Goal: Transaction & Acquisition: Subscribe to service/newsletter

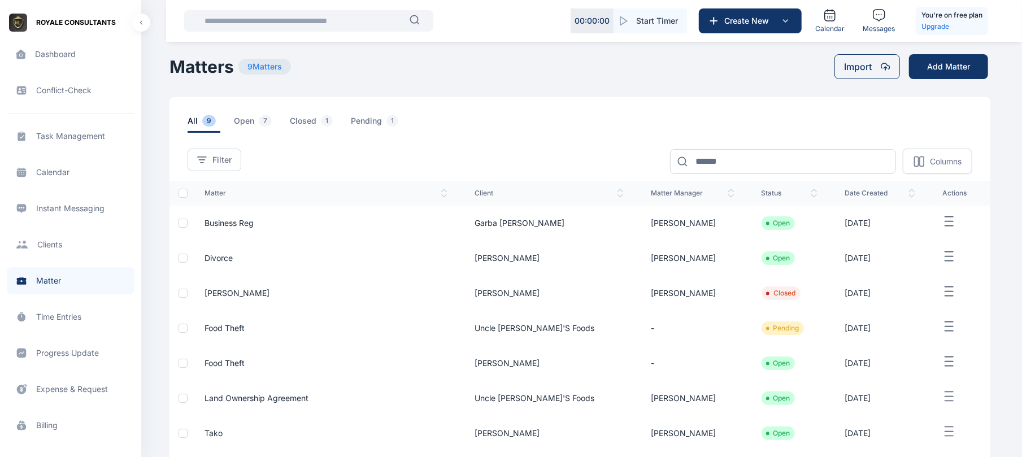
click at [329, 217] on td "Business Reg" at bounding box center [326, 223] width 270 height 35
click at [773, 235] on td "Open" at bounding box center [789, 223] width 83 height 35
click at [831, 237] on td "[DATE]" at bounding box center [880, 223] width 98 height 35
click at [946, 222] on line "button" at bounding box center [950, 222] width 8 height 0
click at [831, 227] on td "[DATE]" at bounding box center [880, 223] width 98 height 35
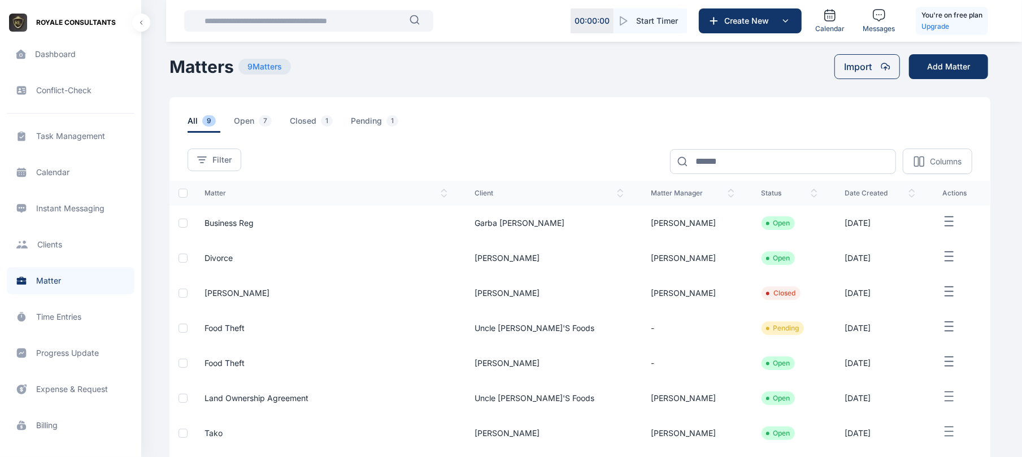
click at [231, 236] on td "Business Reg" at bounding box center [326, 223] width 270 height 35
click at [240, 227] on span "Business Reg" at bounding box center [229, 223] width 49 height 10
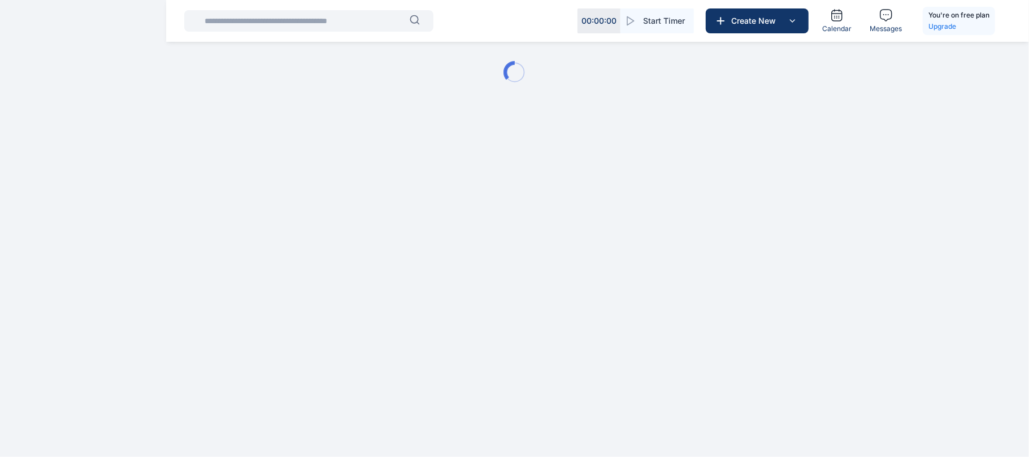
click at [251, 145] on html "00 : 00 : 00 Start Timer Create New Calendar Messages You're on free plan Upgra…" at bounding box center [514, 72] width 1029 height 145
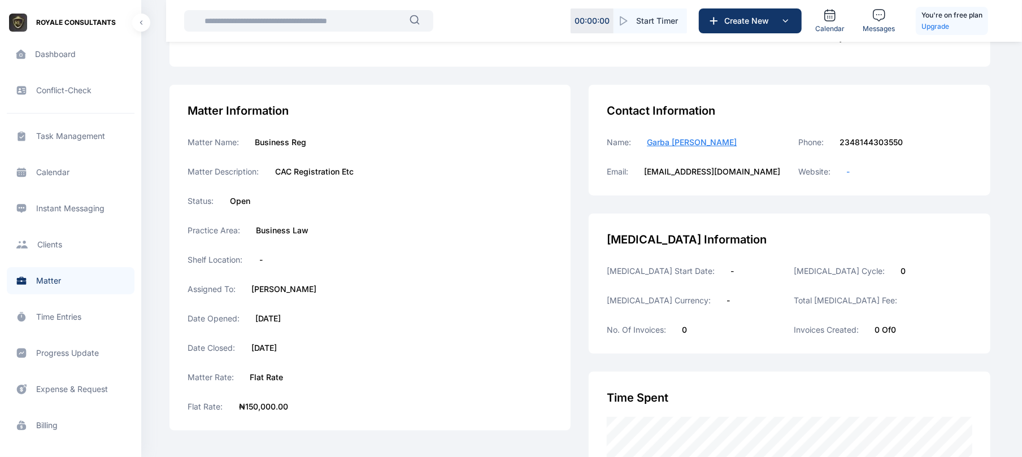
scroll to position [29, 0]
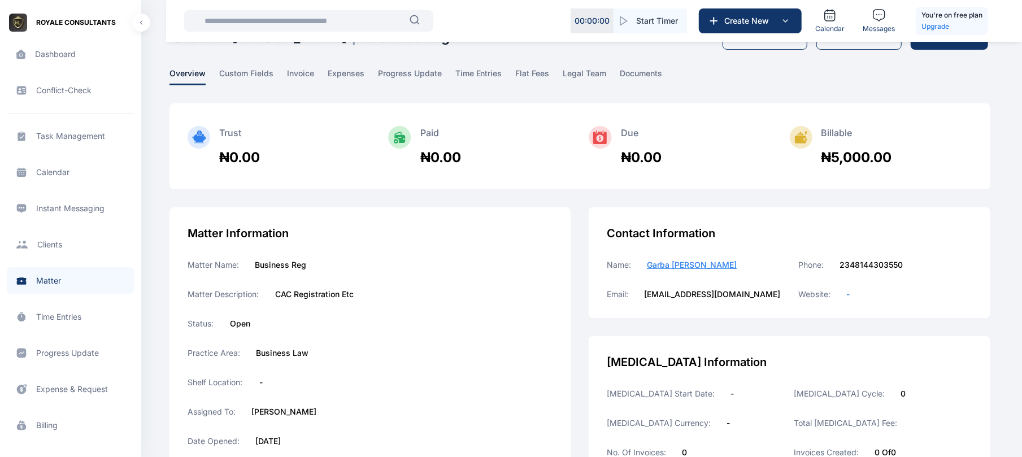
click at [68, 349] on span "Progress Update progress update progress update" at bounding box center [71, 353] width 128 height 27
click at [69, 350] on span "Progress Update progress update progress update" at bounding box center [71, 353] width 128 height 27
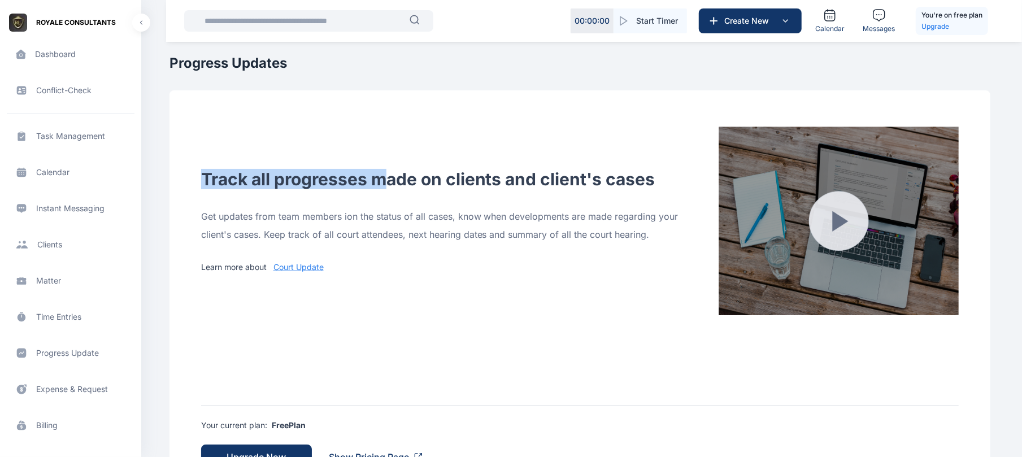
drag, startPoint x: 426, startPoint y: 68, endPoint x: 376, endPoint y: 168, distance: 111.5
click at [376, 168] on main "Anatoria Eddie ROYALE CONSULTANTS Dashboard dashboard Conflict-Check conflict c…" at bounding box center [582, 257] width 824 height 515
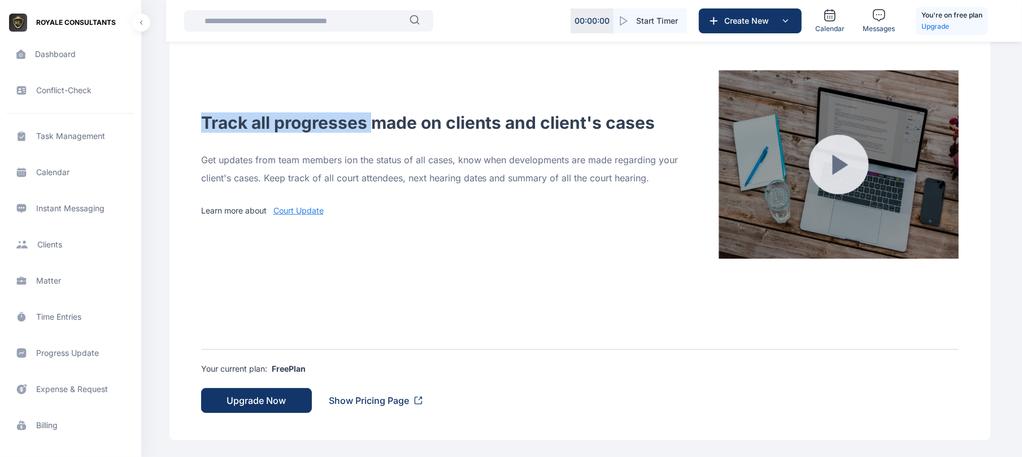
scroll to position [58, 0]
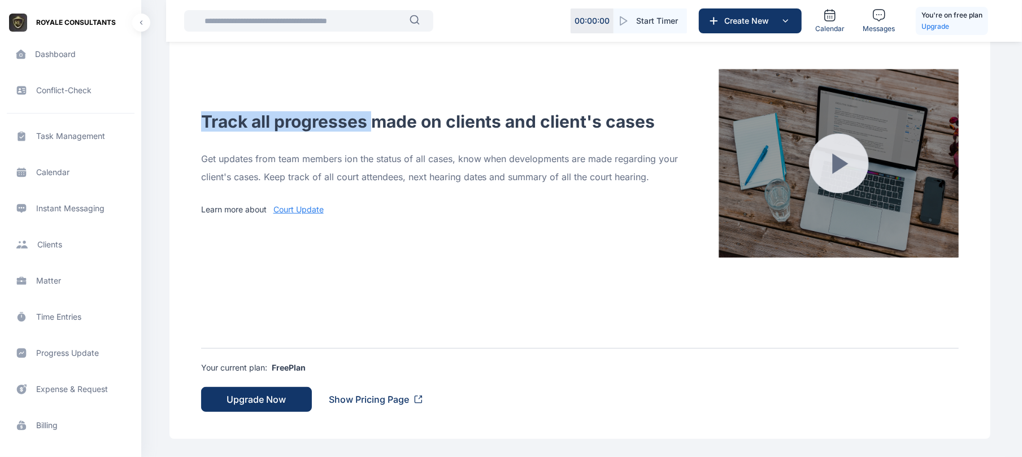
click at [283, 213] on link "Court Update" at bounding box center [299, 210] width 50 height 10
click at [413, 137] on div "Track all progresses made on clients and client's cases Get updates from team m…" at bounding box center [453, 163] width 505 height 104
click at [88, 357] on span "Progress Update progress update progress update" at bounding box center [71, 353] width 128 height 27
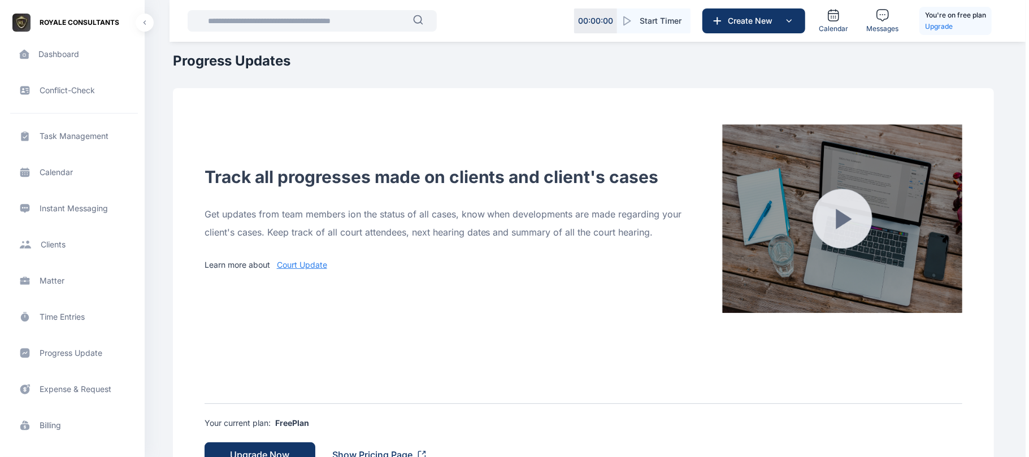
scroll to position [0, 0]
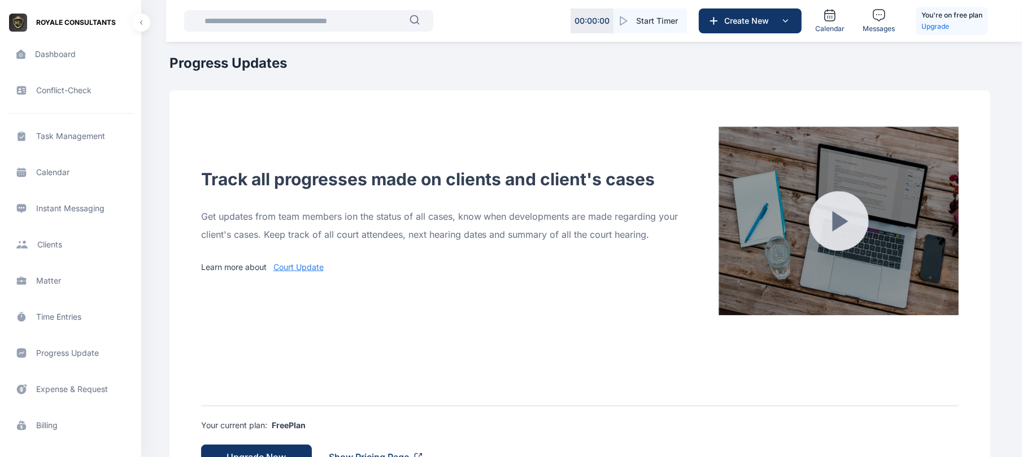
click at [55, 281] on span "Matter matter matter" at bounding box center [71, 280] width 128 height 27
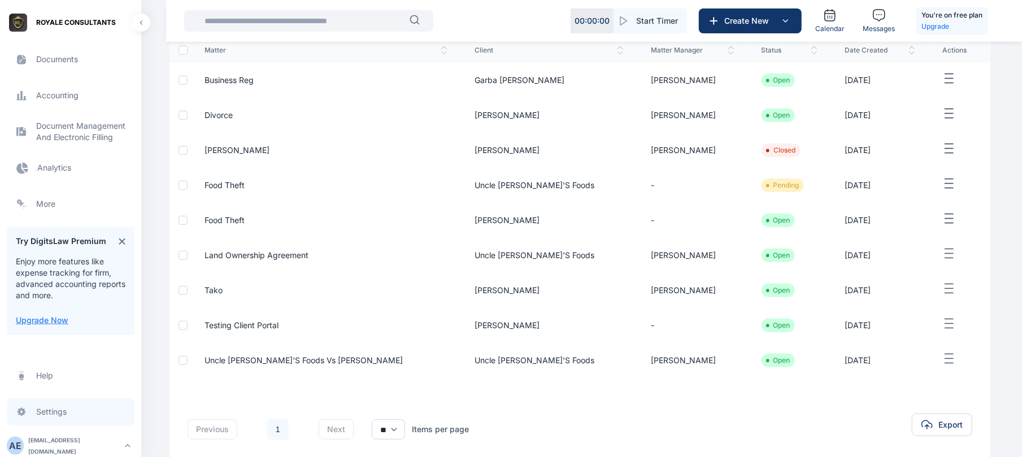
scroll to position [165, 0]
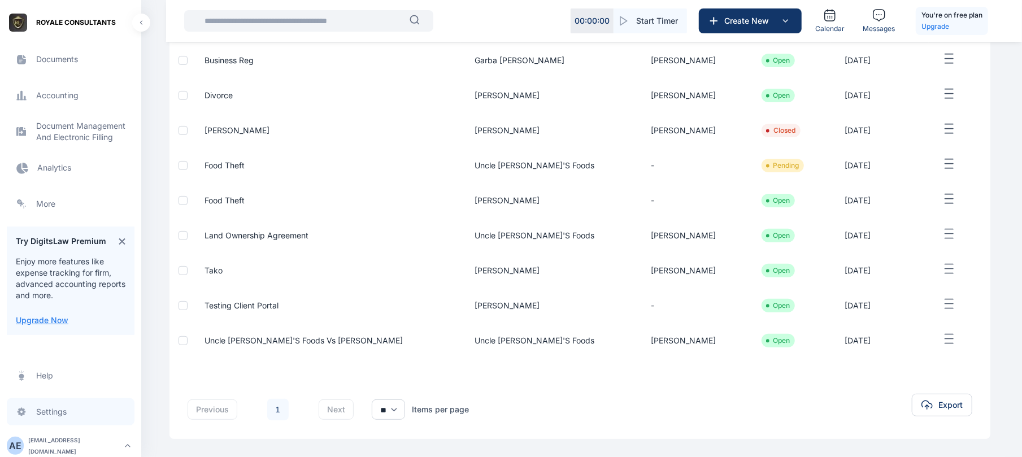
click at [57, 421] on span "Settings settings settings" at bounding box center [71, 411] width 128 height 27
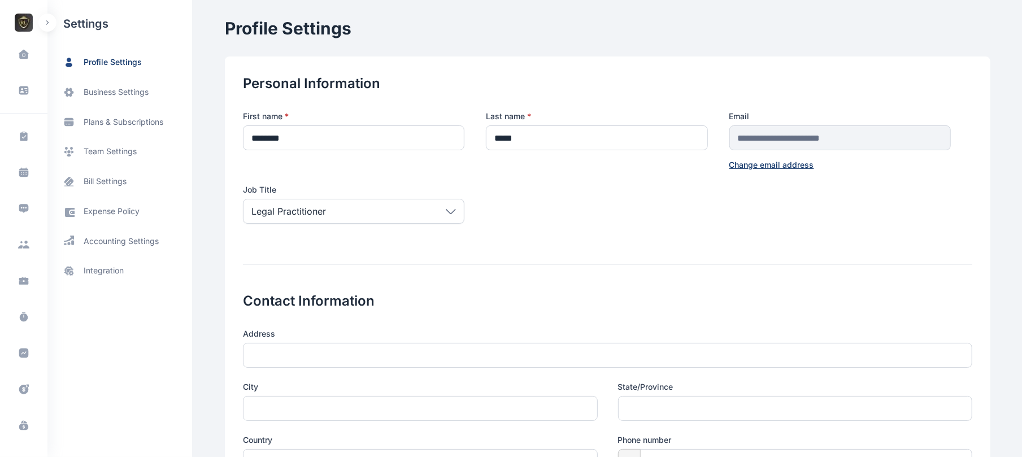
scroll to position [267, 0]
click at [24, 448] on div "A E" at bounding box center [24, 444] width 18 height 14
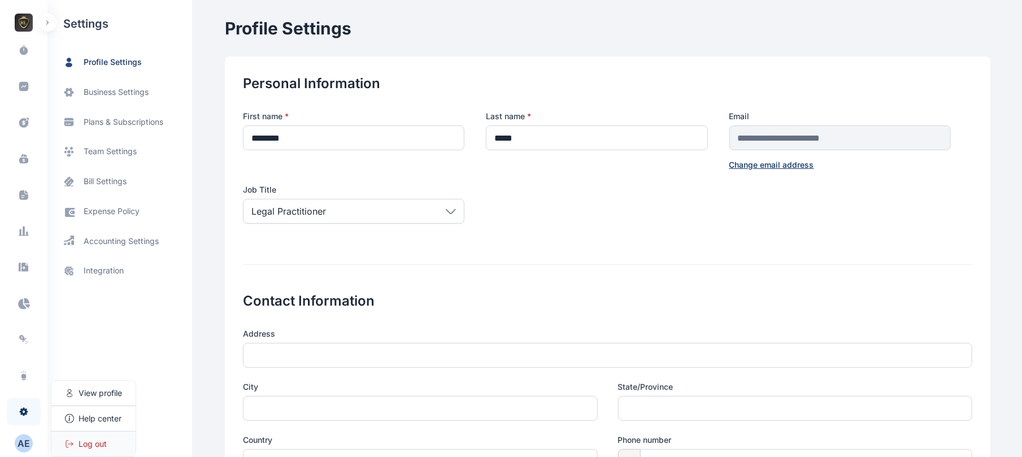
click at [98, 437] on div "Log out" at bounding box center [93, 444] width 84 height 25
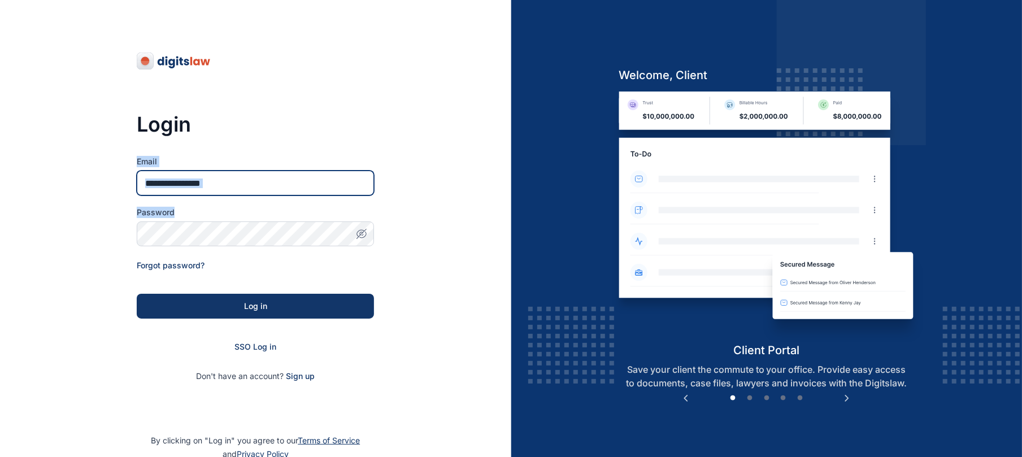
click at [261, 193] on input "Email" at bounding box center [255, 183] width 237 height 25
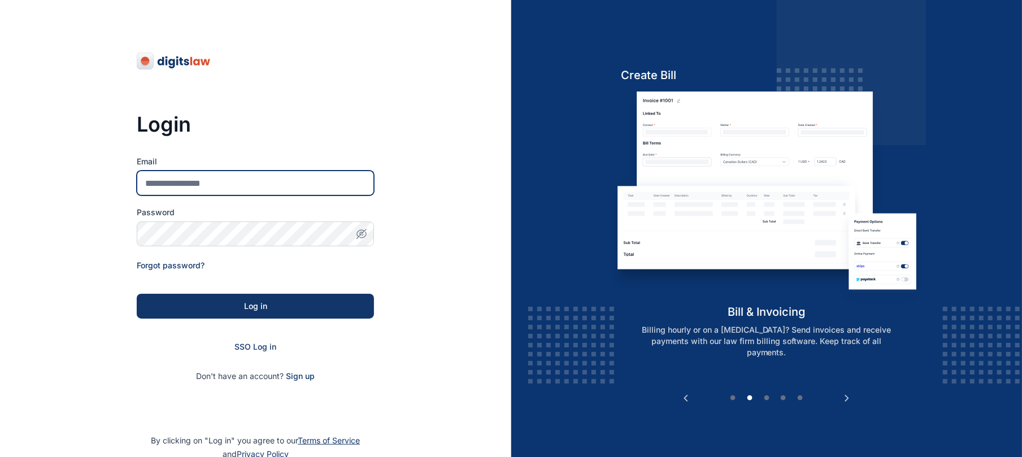
type input "**********"
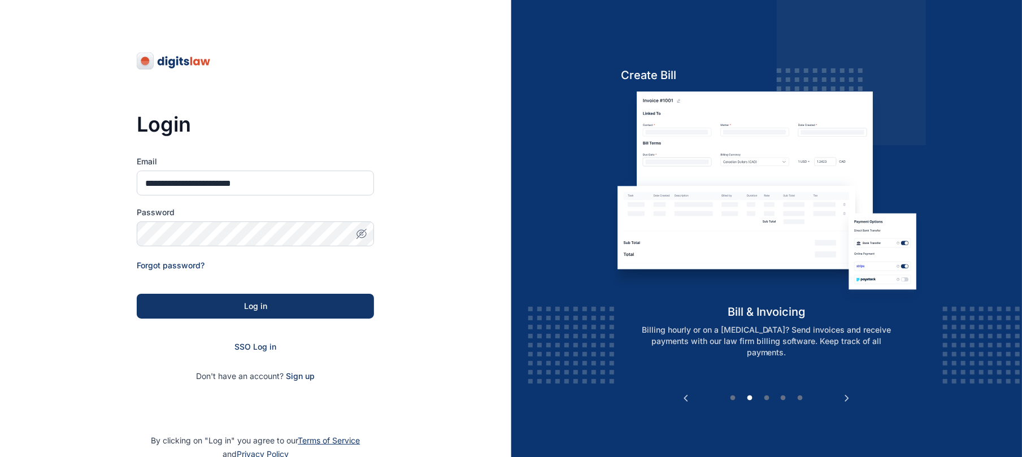
click at [360, 240] on button "button" at bounding box center [361, 234] width 25 height 25
click at [296, 317] on button "Log in" at bounding box center [255, 306] width 237 height 25
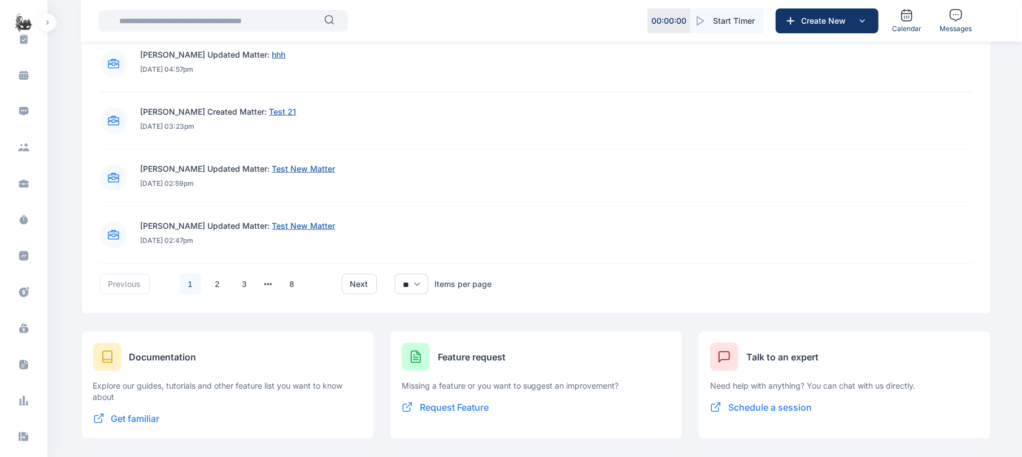
scroll to position [125, 0]
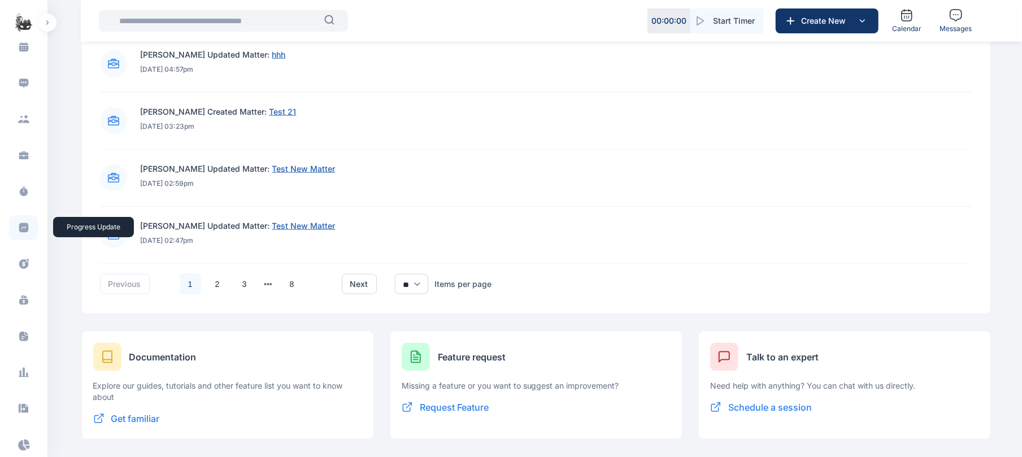
click at [19, 227] on icon at bounding box center [24, 228] width 10 height 10
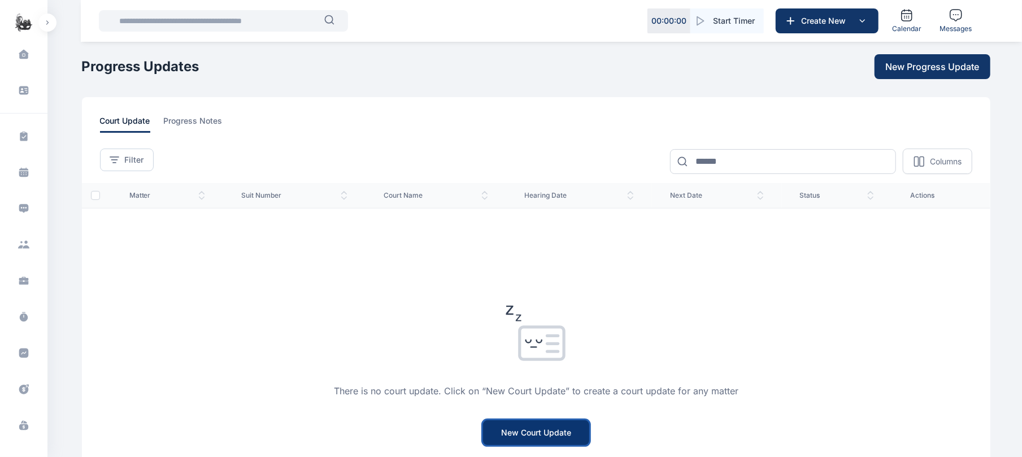
click at [529, 426] on button "New Court Update" at bounding box center [536, 433] width 106 height 25
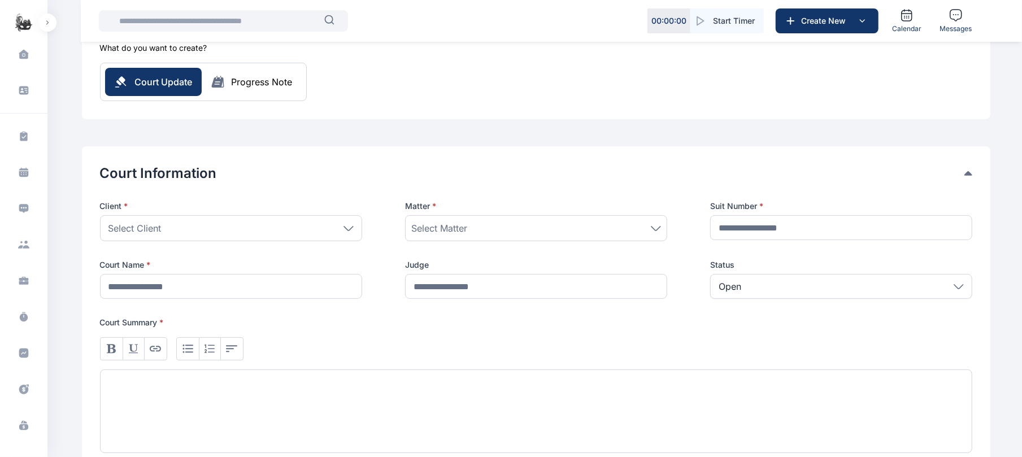
scroll to position [88, 0]
click at [290, 216] on div "Select Client" at bounding box center [231, 227] width 262 height 26
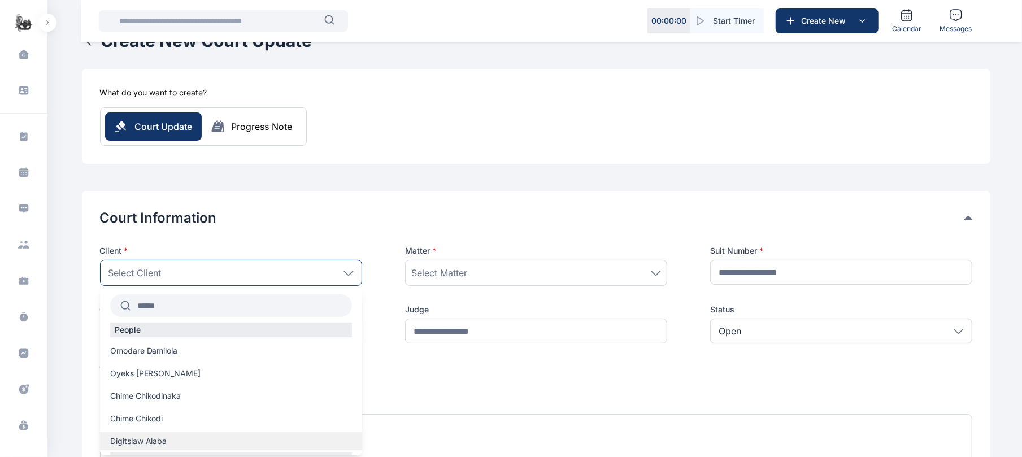
scroll to position [37, 0]
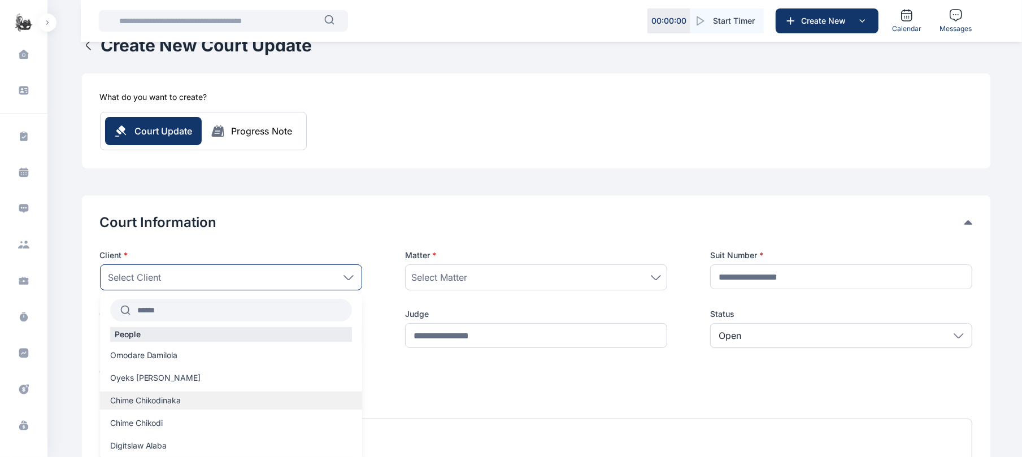
click at [203, 407] on div "Chime Chikodinaka" at bounding box center [231, 401] width 262 height 18
click at [182, 405] on label "Chime Chikodinaka" at bounding box center [231, 400] width 262 height 11
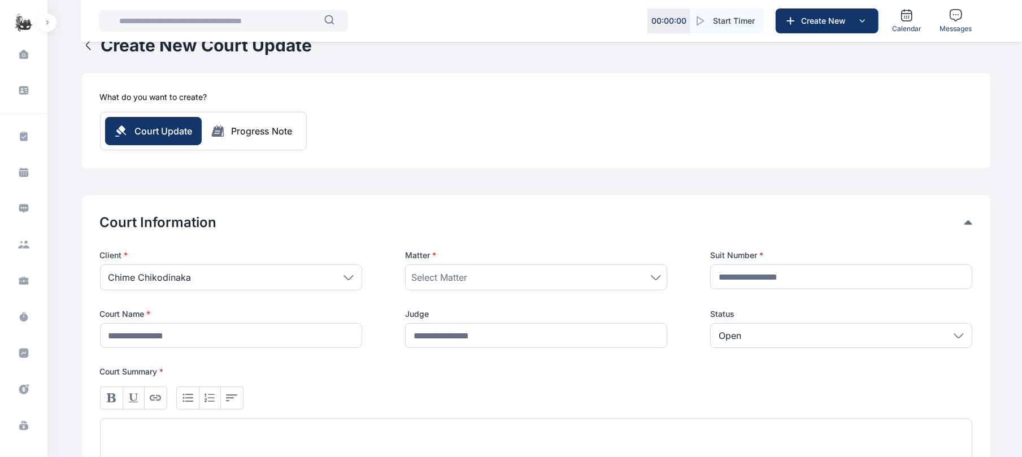
click at [46, 26] on button "button" at bounding box center [47, 23] width 18 height 18
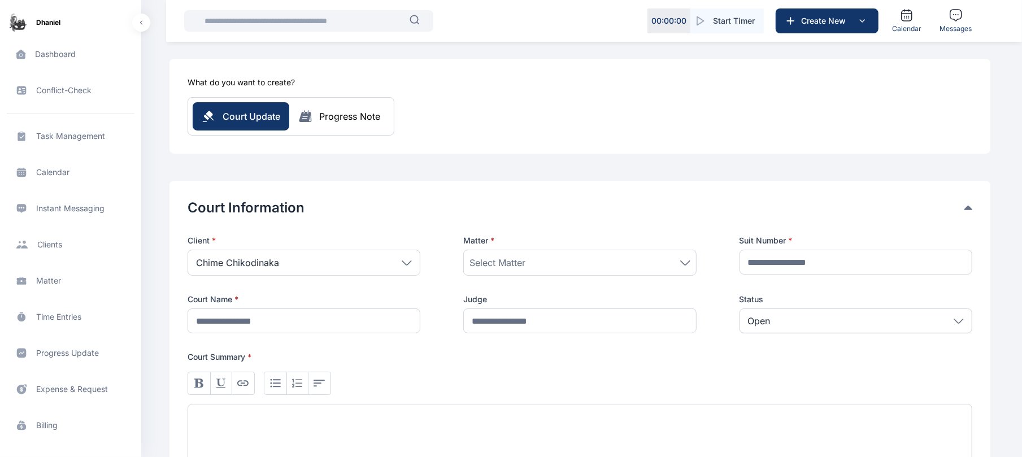
scroll to position [584, 0]
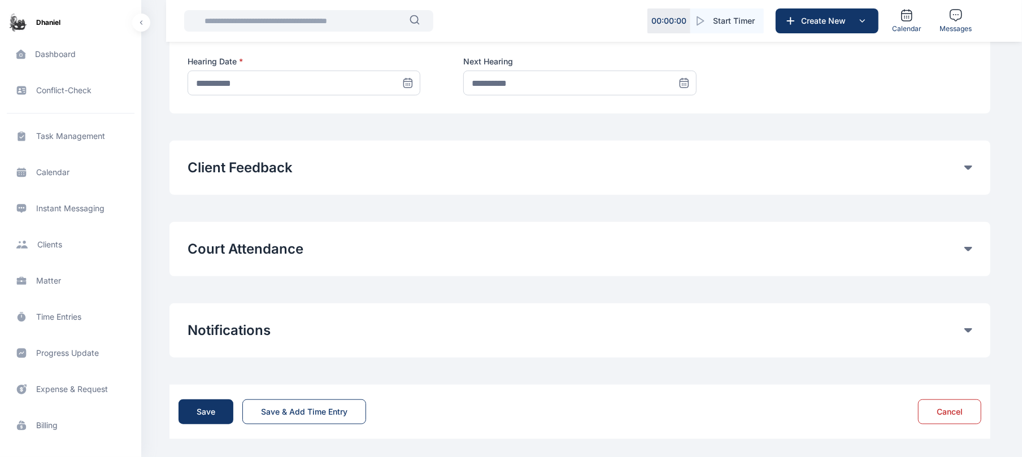
click at [64, 423] on span "Billing billing billing" at bounding box center [71, 425] width 128 height 27
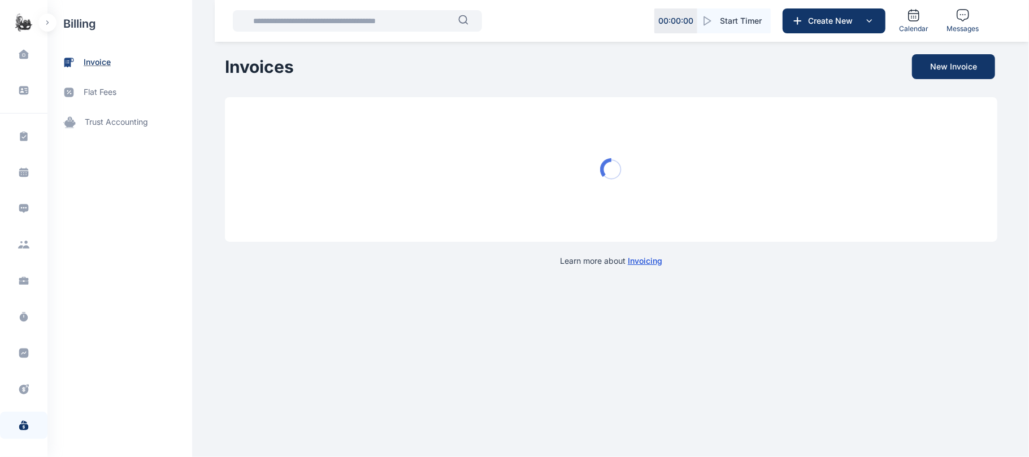
click at [90, 59] on span "invoice" at bounding box center [97, 63] width 27 height 12
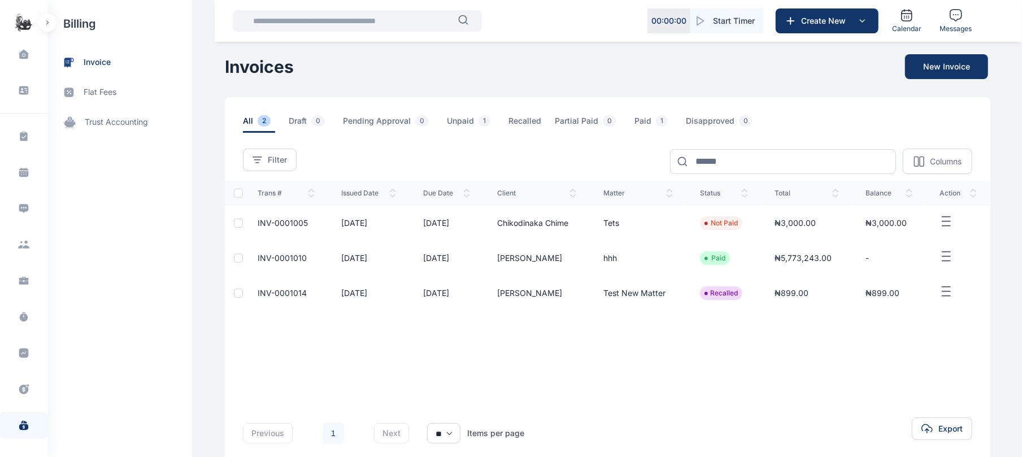
click at [950, 259] on icon "button" at bounding box center [947, 257] width 14 height 14
click at [950, 333] on div "Trans # issued date Due Date client Matter status total balance action INV-0001…" at bounding box center [608, 281] width 766 height 201
click at [946, 296] on icon "button" at bounding box center [947, 292] width 14 height 14
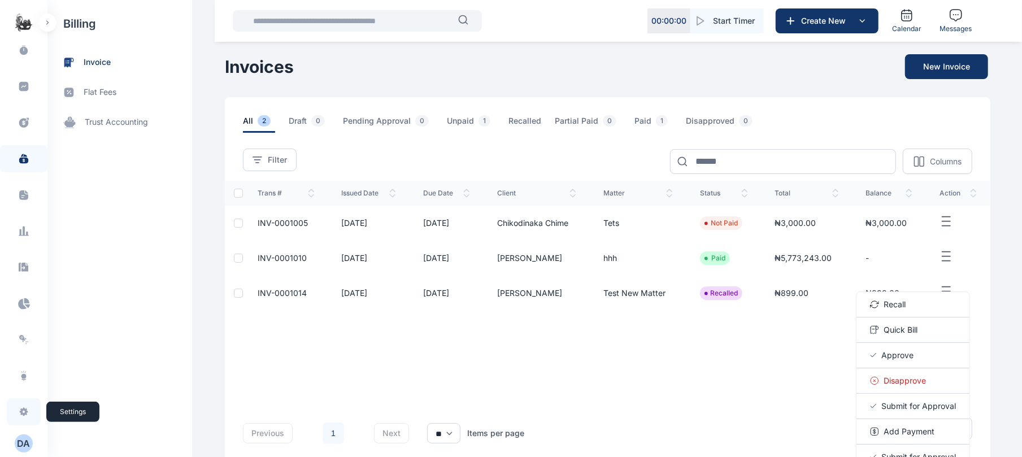
click at [25, 408] on icon at bounding box center [23, 411] width 11 height 11
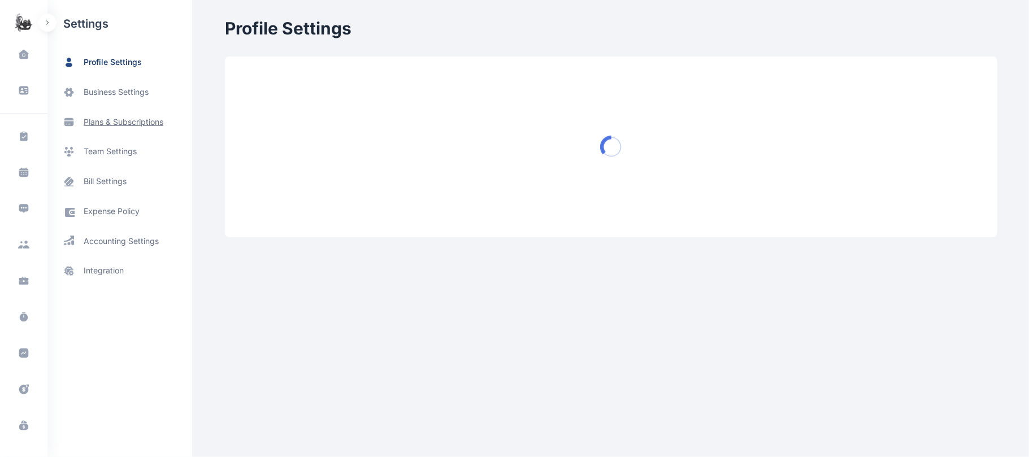
click at [154, 131] on span "plans & subscriptions" at bounding box center [119, 121] width 145 height 29
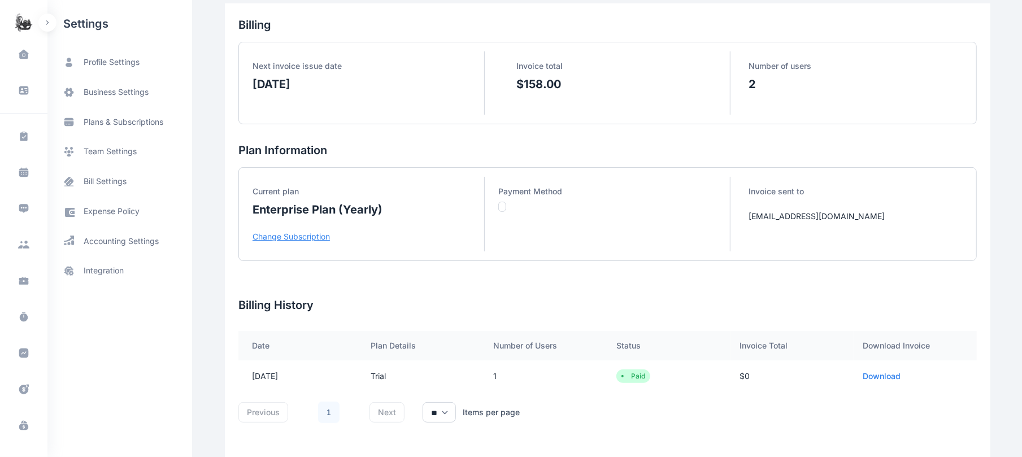
scroll to position [77, 0]
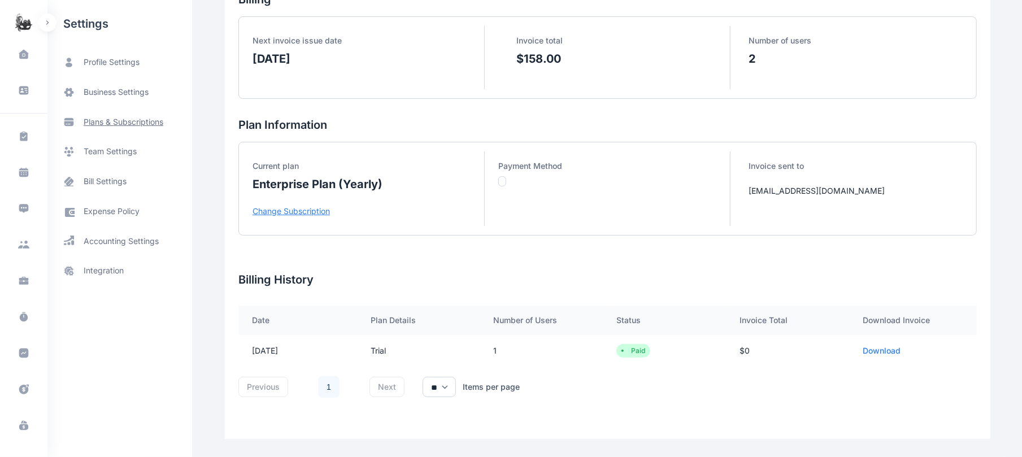
click at [111, 116] on span "plans & subscriptions" at bounding box center [124, 121] width 80 height 11
click at [129, 123] on span "plans & subscriptions" at bounding box center [124, 121] width 80 height 11
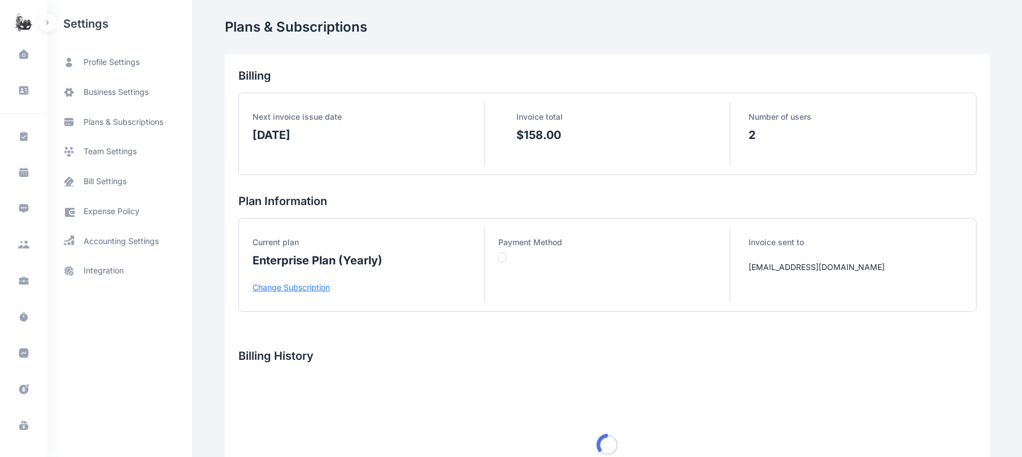
click at [140, 123] on span "plans & subscriptions" at bounding box center [124, 121] width 80 height 11
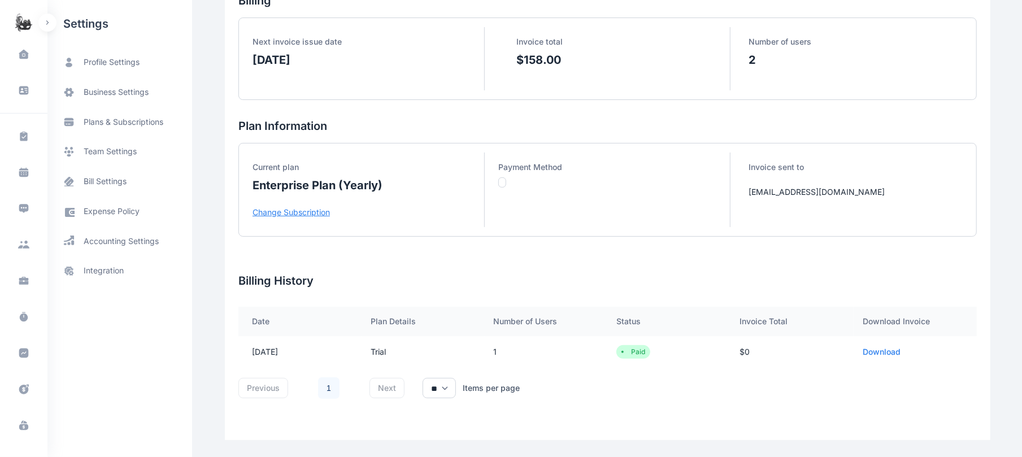
scroll to position [77, 0]
click at [48, 30] on button "button" at bounding box center [47, 23] width 18 height 18
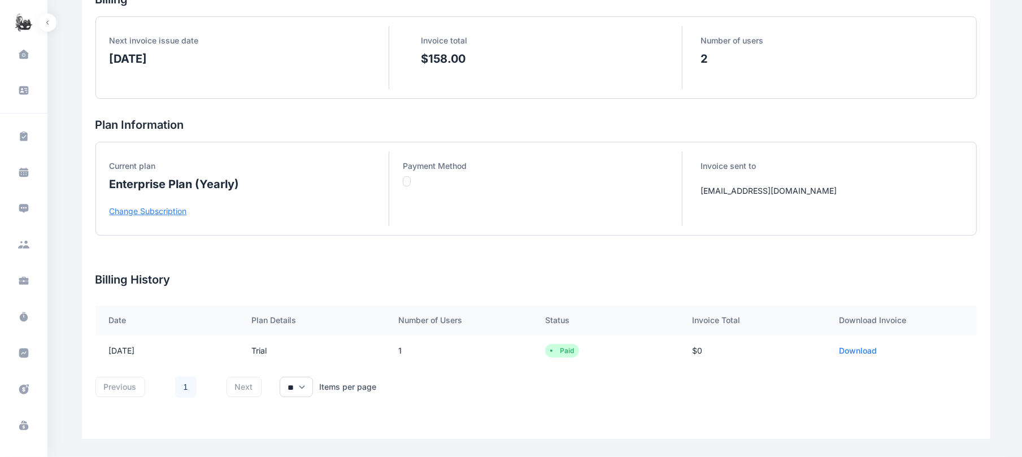
click at [170, 209] on p "Change Subscription" at bounding box center [249, 211] width 279 height 11
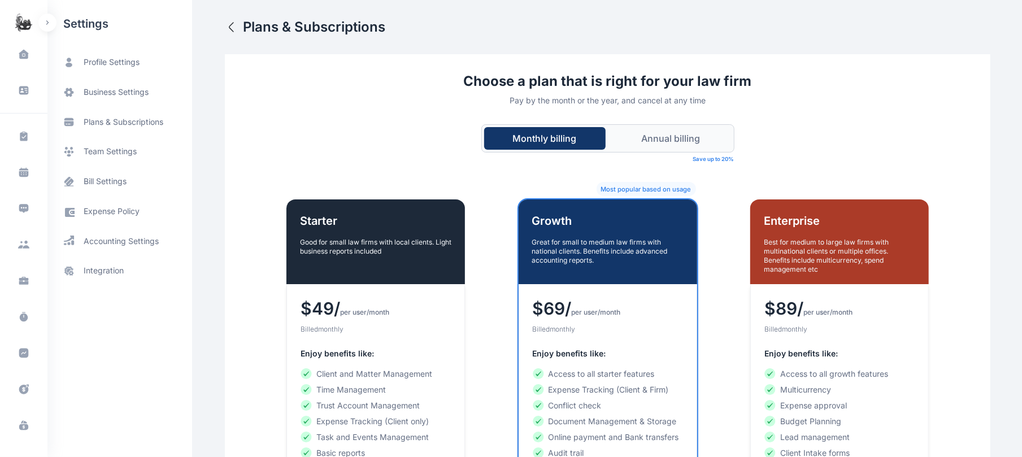
scroll to position [211, 0]
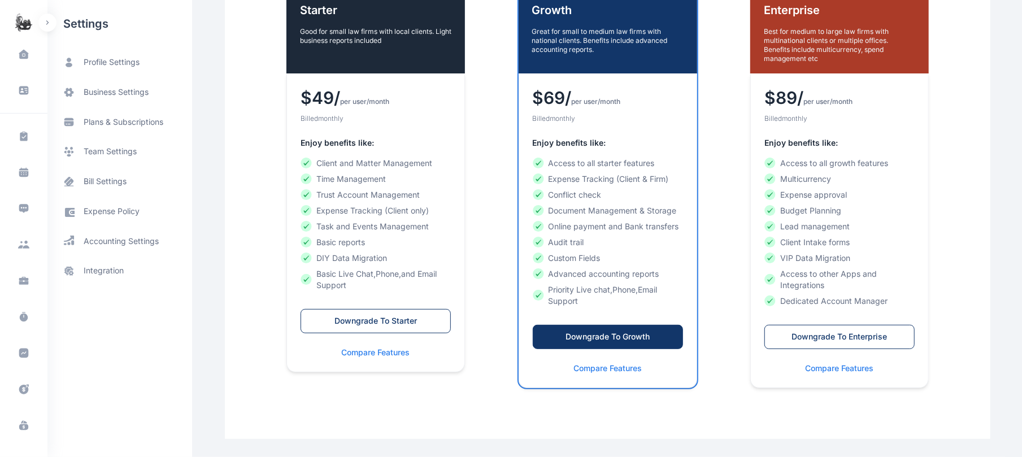
click at [647, 337] on div "Downgrade To Growth" at bounding box center [607, 336] width 127 height 11
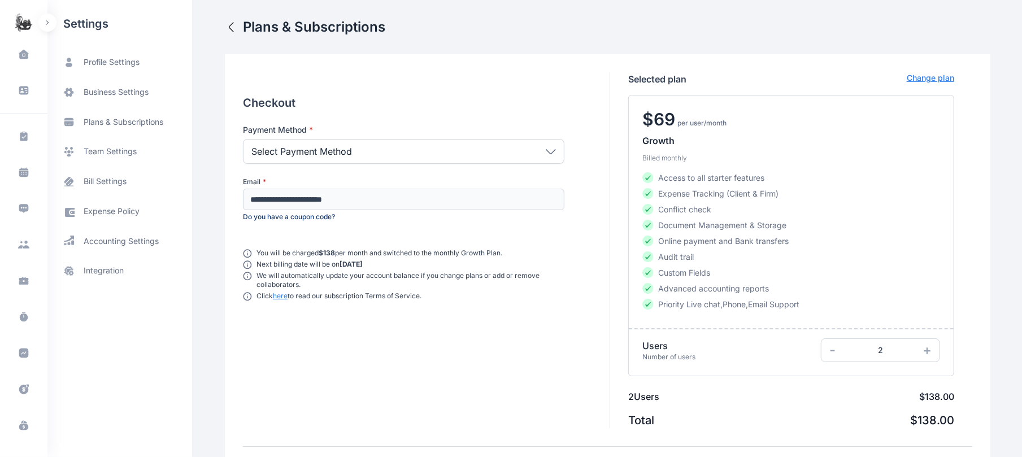
click at [505, 161] on div "Select Payment Method" at bounding box center [404, 151] width 322 height 25
click at [535, 157] on div "Select Payment Method" at bounding box center [404, 151] width 322 height 25
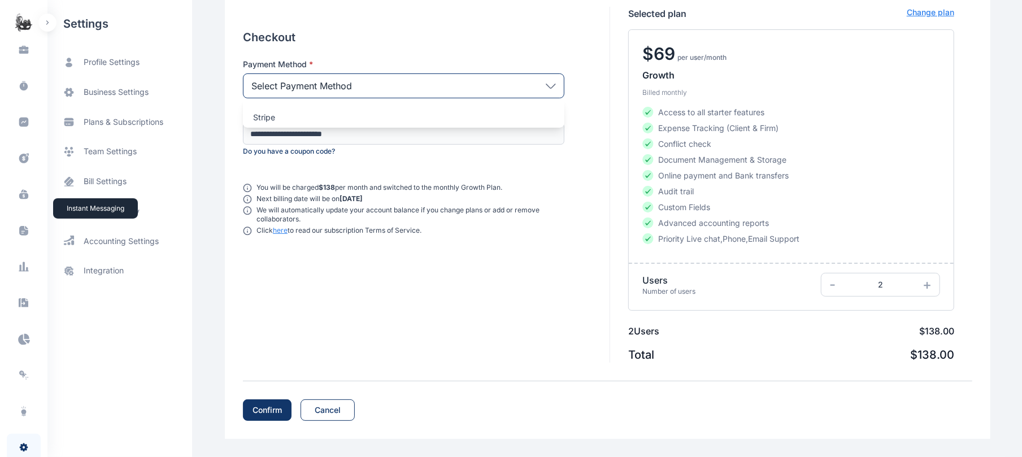
scroll to position [267, 0]
click at [26, 437] on div "D A" at bounding box center [24, 444] width 18 height 14
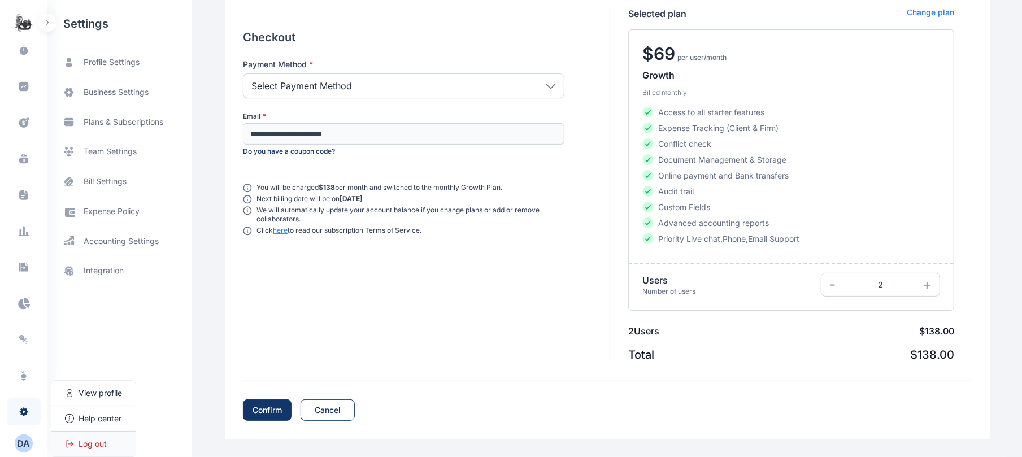
click at [125, 455] on div "Log out" at bounding box center [93, 444] width 84 height 25
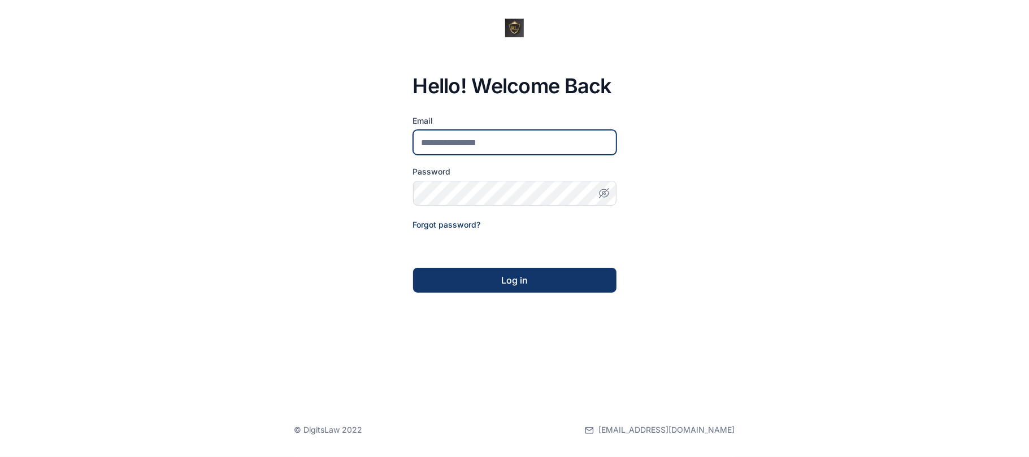
click at [444, 146] on input "email" at bounding box center [514, 142] width 203 height 25
type input "**********"
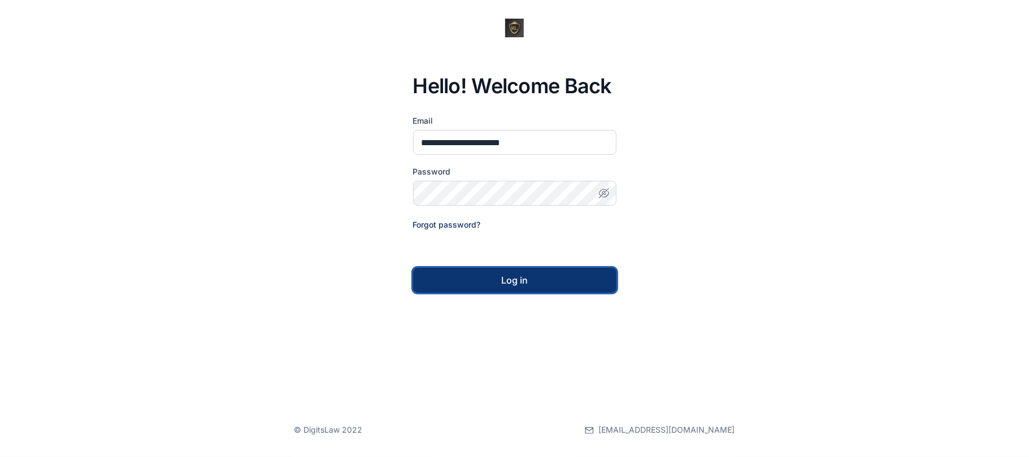
click at [538, 288] on button "Log in" at bounding box center [514, 280] width 203 height 25
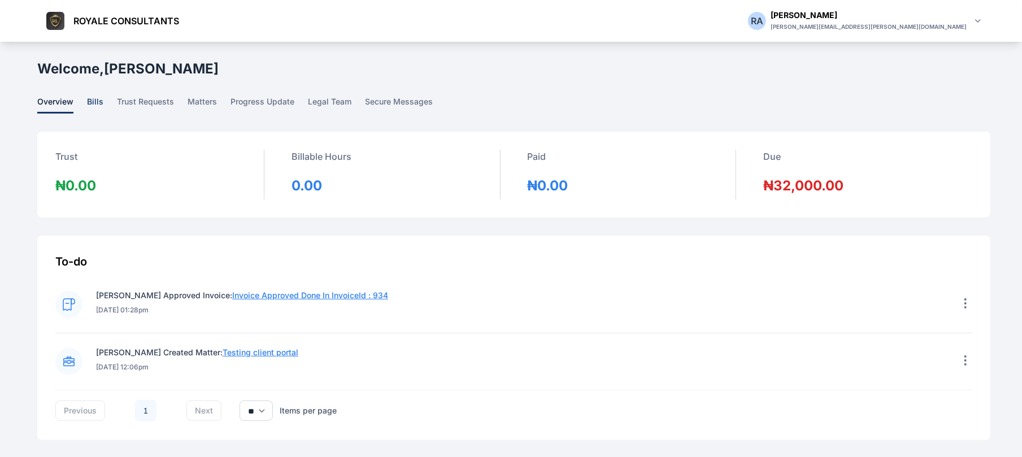
click at [97, 105] on span "bills" at bounding box center [95, 105] width 16 height 18
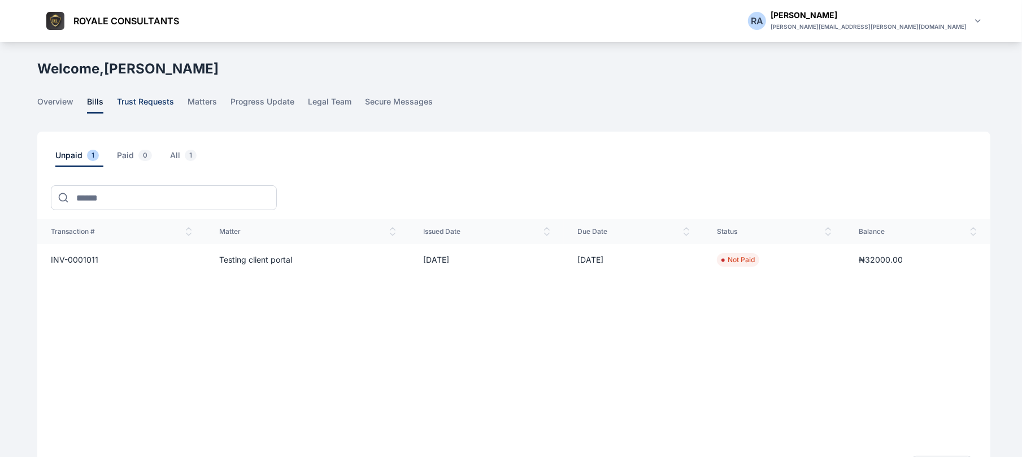
click at [150, 103] on span "trust requests" at bounding box center [145, 105] width 57 height 18
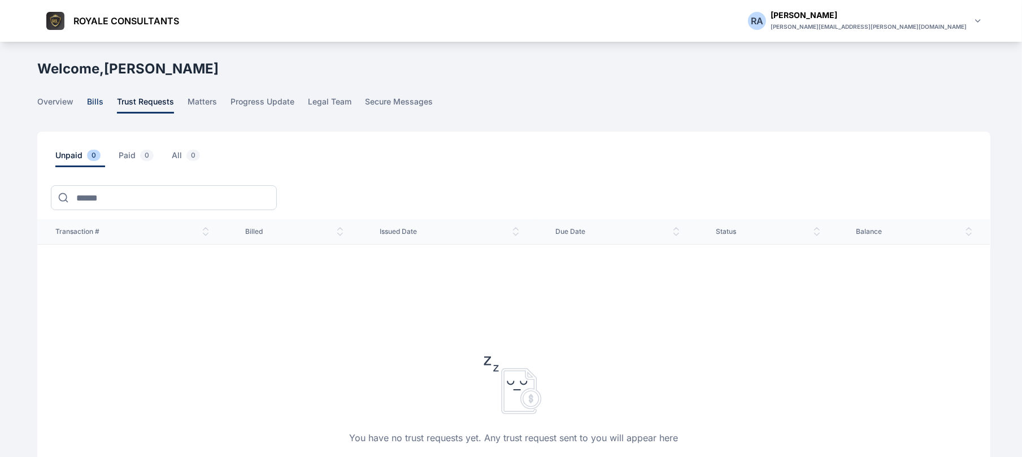
click at [94, 110] on span "bills" at bounding box center [95, 105] width 16 height 18
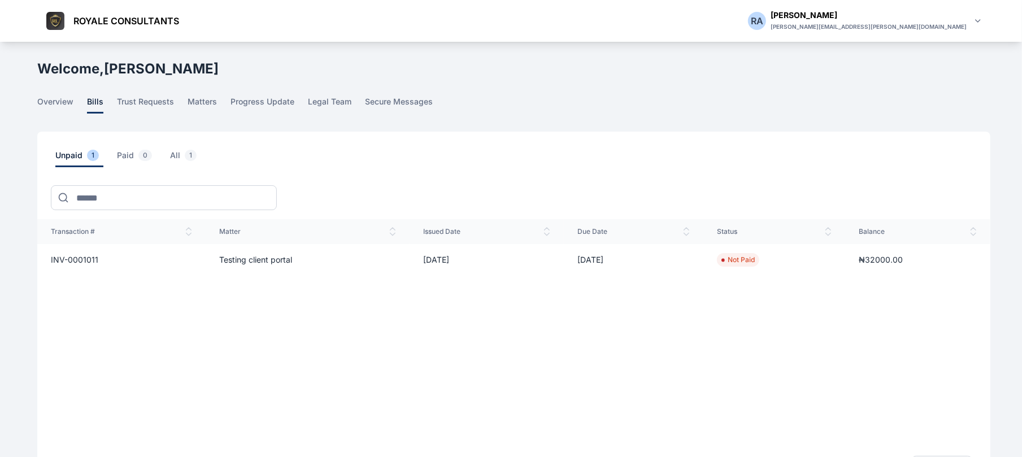
click at [486, 102] on div "overview bills trust requests matters progress update legal team secure messages" at bounding box center [514, 105] width 954 height 18
click at [97, 257] on span "INV-0001011" at bounding box center [74, 260] width 47 height 10
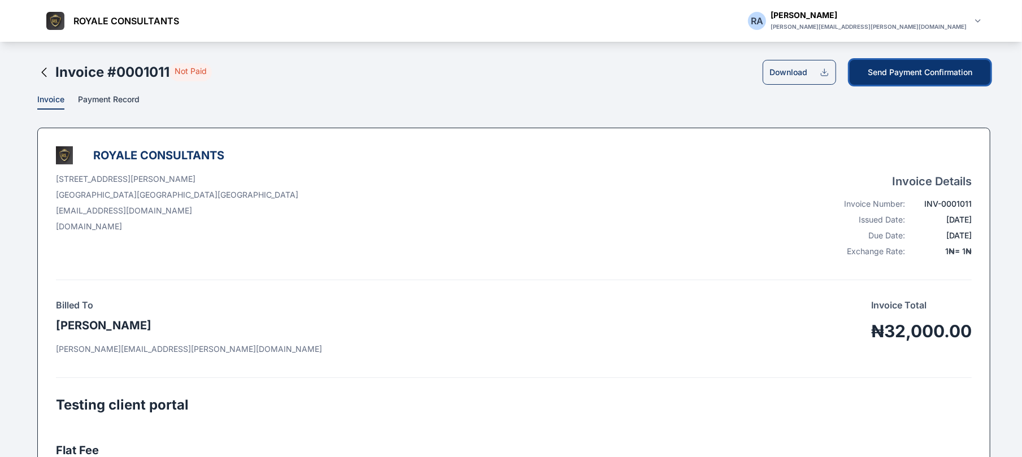
click at [919, 78] on button "Send Payment Confirmation" at bounding box center [920, 72] width 141 height 25
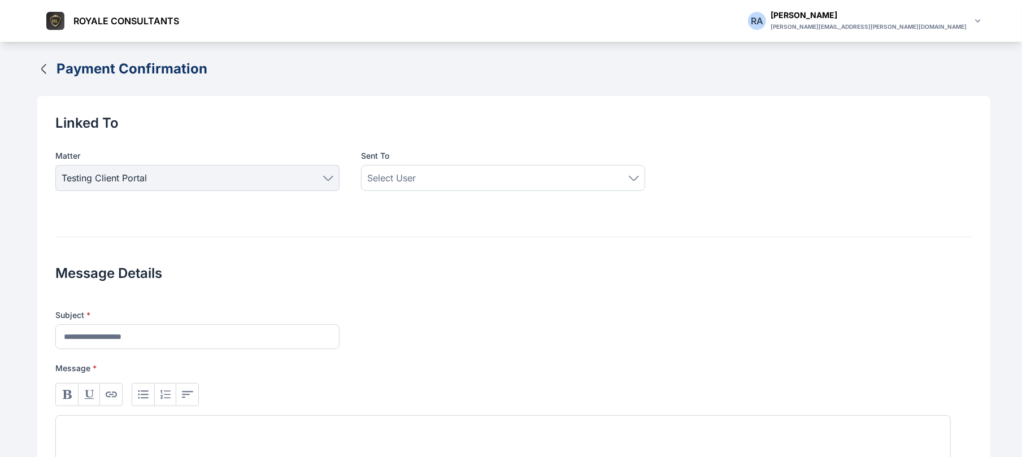
click at [47, 73] on icon "button" at bounding box center [44, 69] width 14 height 14
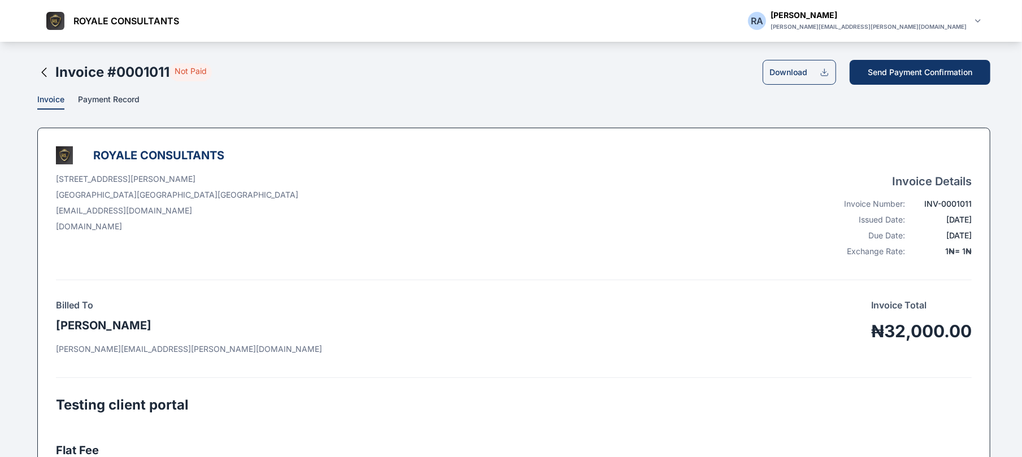
click at [104, 109] on p "Payment Record" at bounding box center [109, 102] width 62 height 16
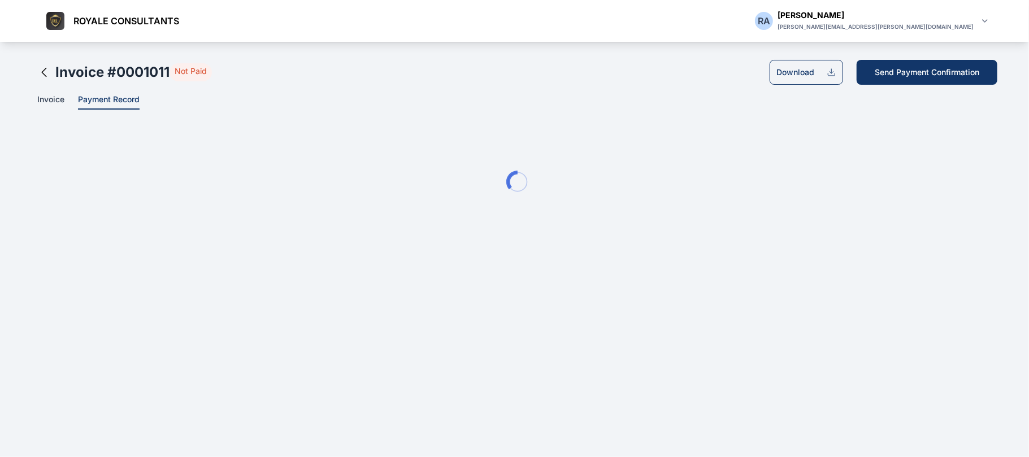
click at [45, 94] on p "Invoice" at bounding box center [50, 102] width 27 height 16
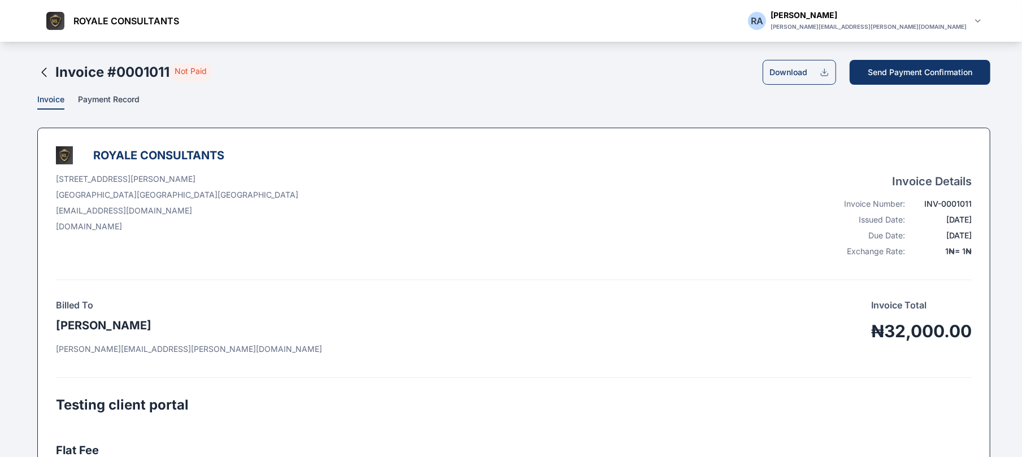
click at [119, 105] on span "Payment Record" at bounding box center [109, 100] width 62 height 12
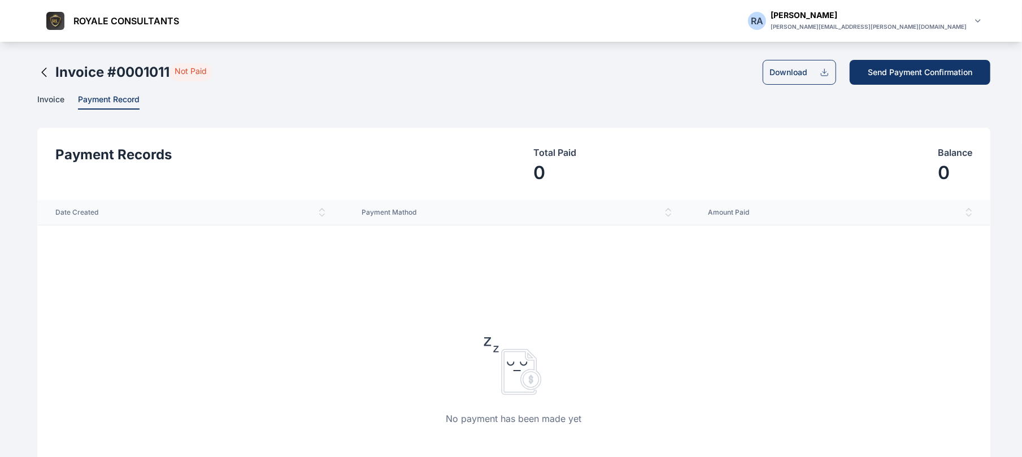
click at [32, 67] on div "R A R A Rose Aguda ROYALE CONSULTANTS Dashboard dashboard Conflict-Check confli…" at bounding box center [511, 288] width 1022 height 493
click at [49, 75] on icon at bounding box center [44, 73] width 14 height 14
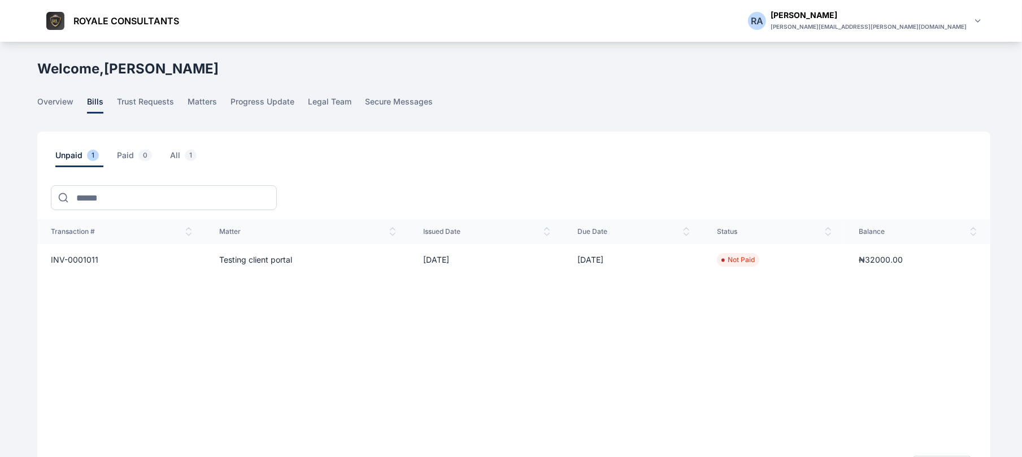
click at [75, 263] on span "INV-0001011" at bounding box center [74, 260] width 47 height 10
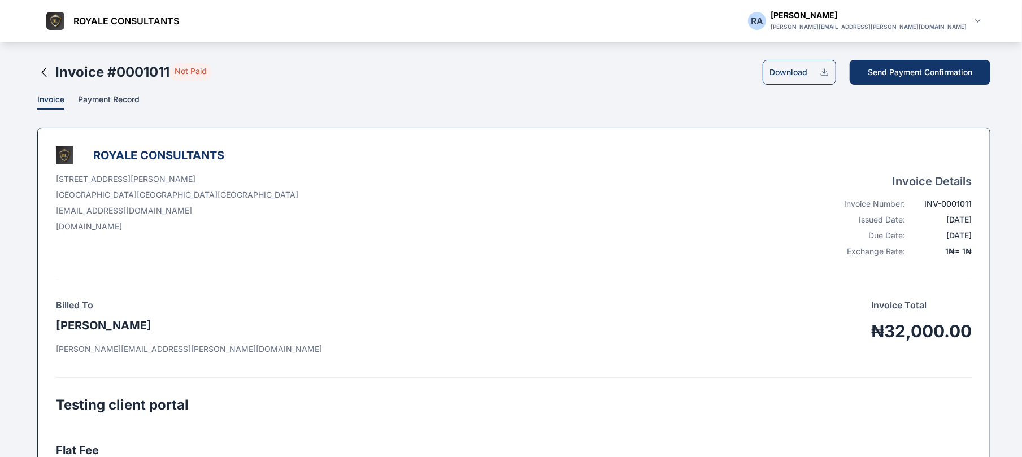
click at [129, 96] on span "Payment Record" at bounding box center [109, 100] width 62 height 12
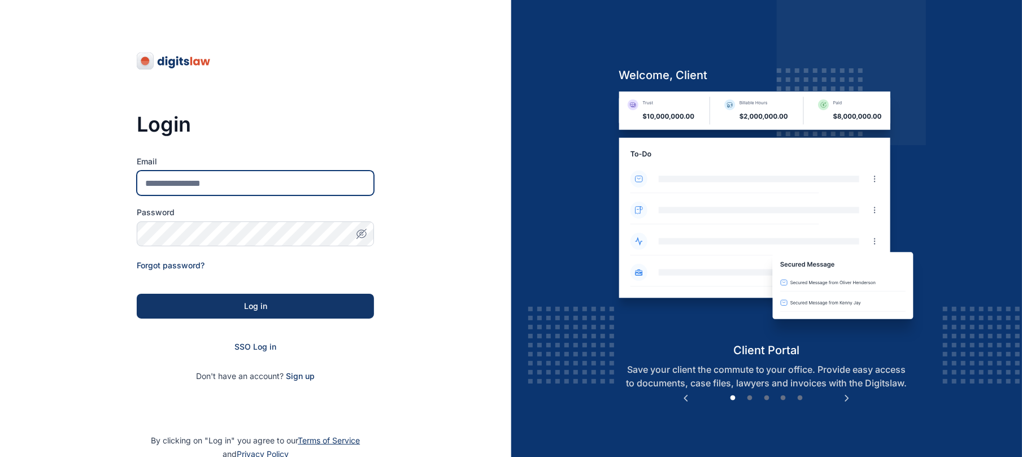
click at [277, 174] on input "Email" at bounding box center [255, 183] width 237 height 25
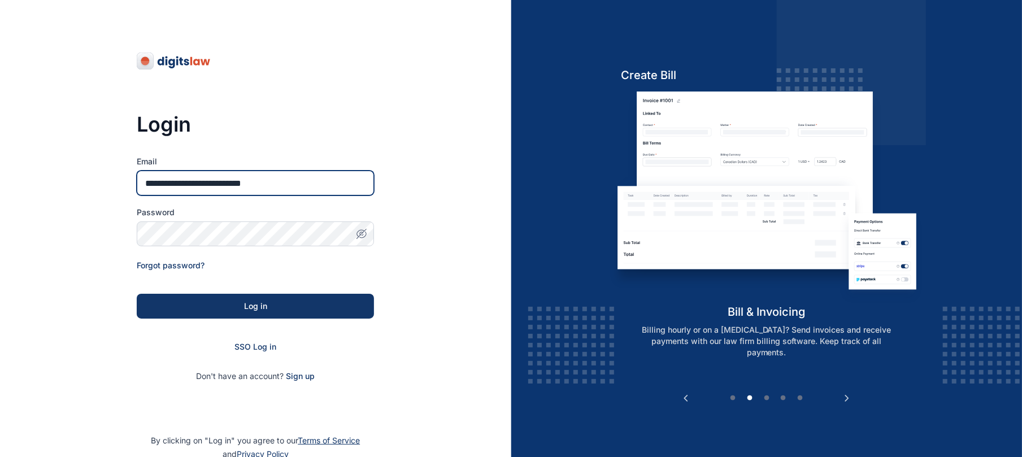
click at [196, 185] on input "**********" at bounding box center [255, 183] width 237 height 25
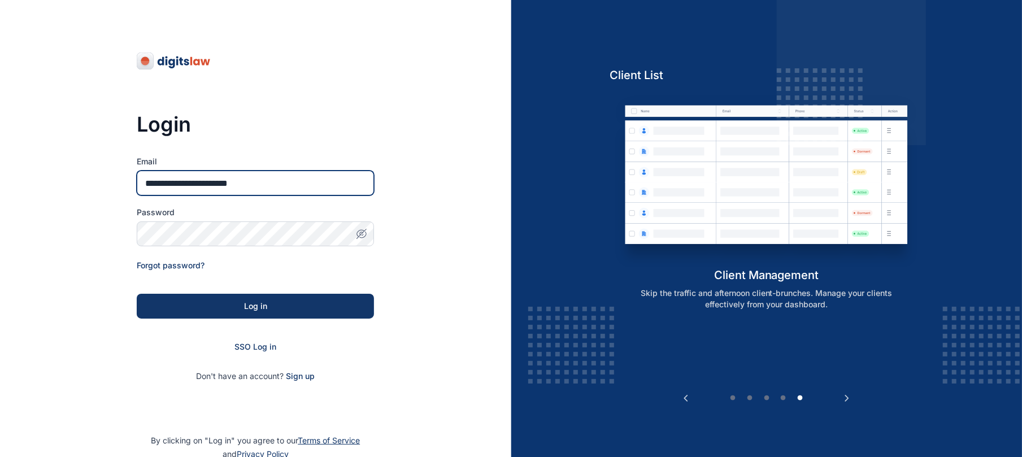
type input "**********"
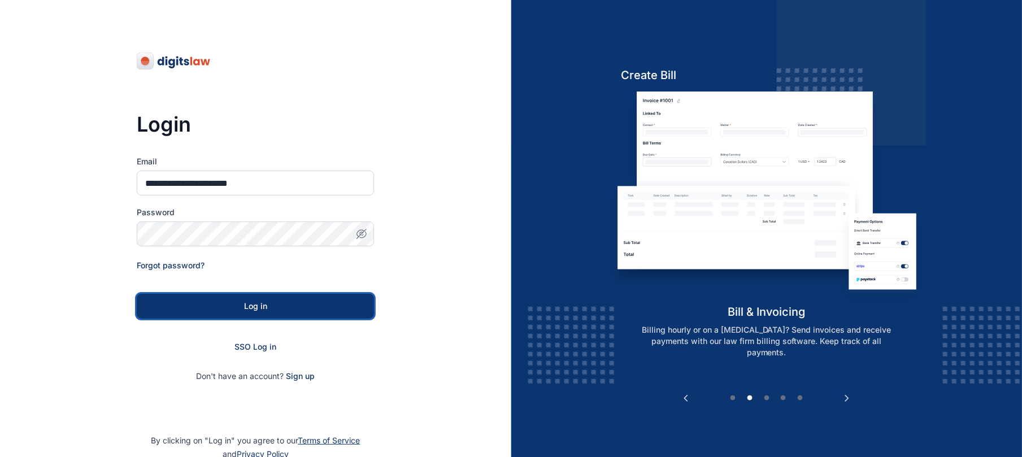
click at [277, 310] on div "Log in" at bounding box center [255, 306] width 201 height 11
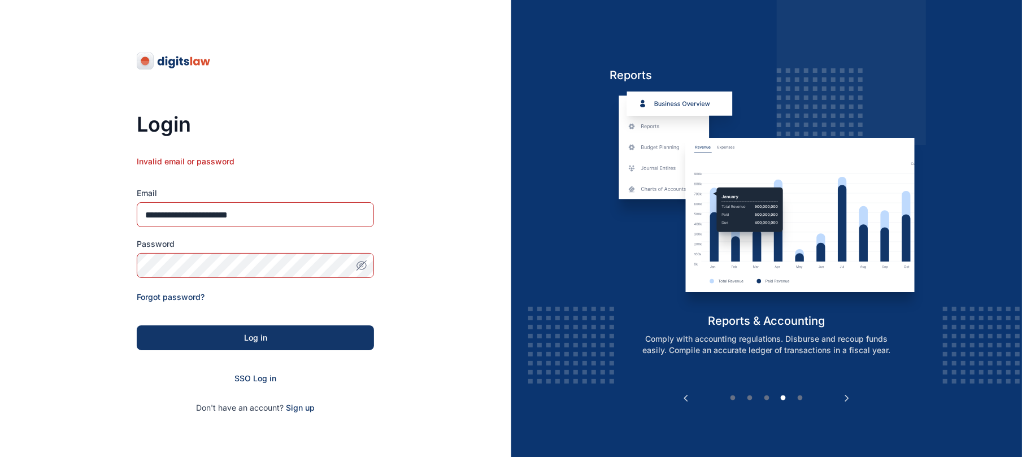
click at [365, 267] on icon "button" at bounding box center [361, 265] width 11 height 11
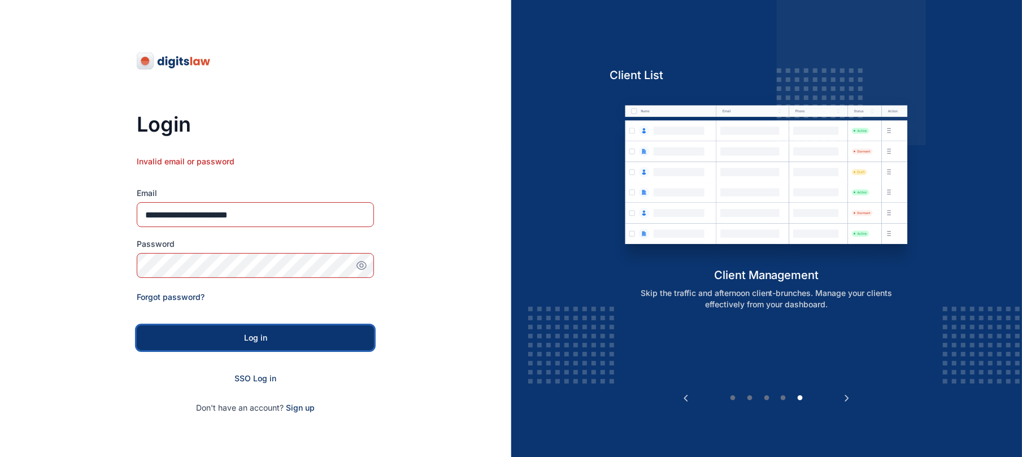
click at [258, 340] on div "Log in" at bounding box center [255, 337] width 201 height 11
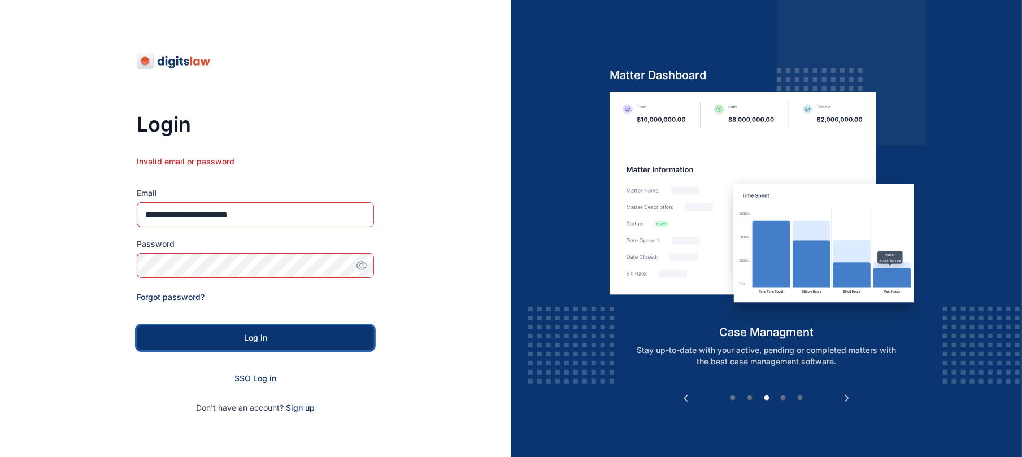
click at [252, 340] on div "Log in" at bounding box center [255, 337] width 201 height 11
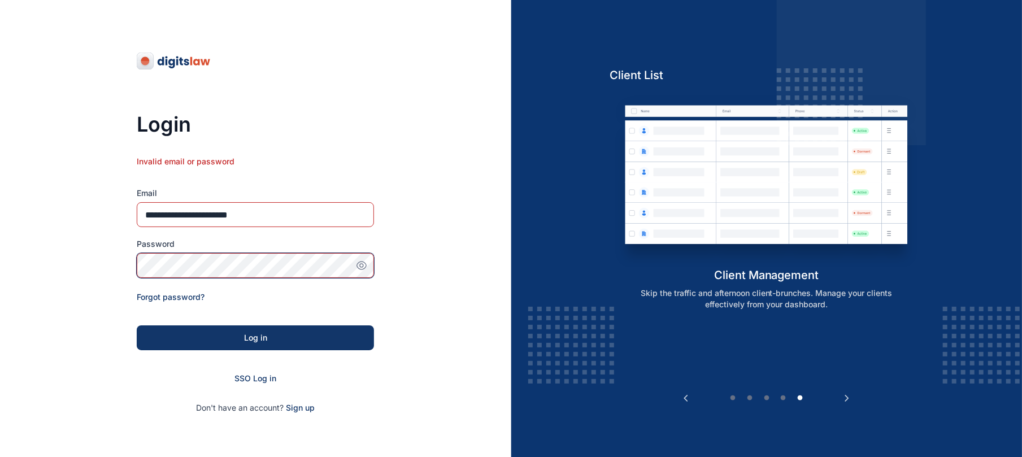
click at [137, 326] on button "Log in" at bounding box center [255, 338] width 237 height 25
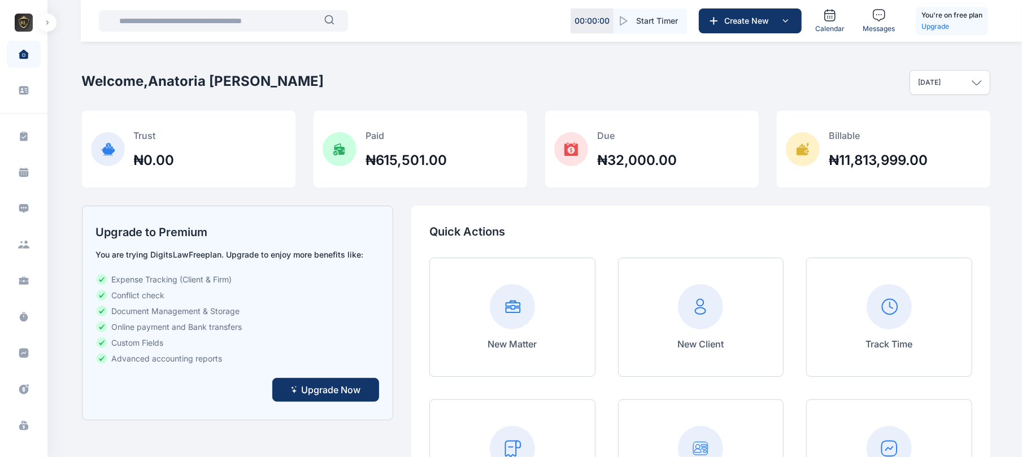
click at [46, 23] on icon "button" at bounding box center [47, 22] width 3 height 5
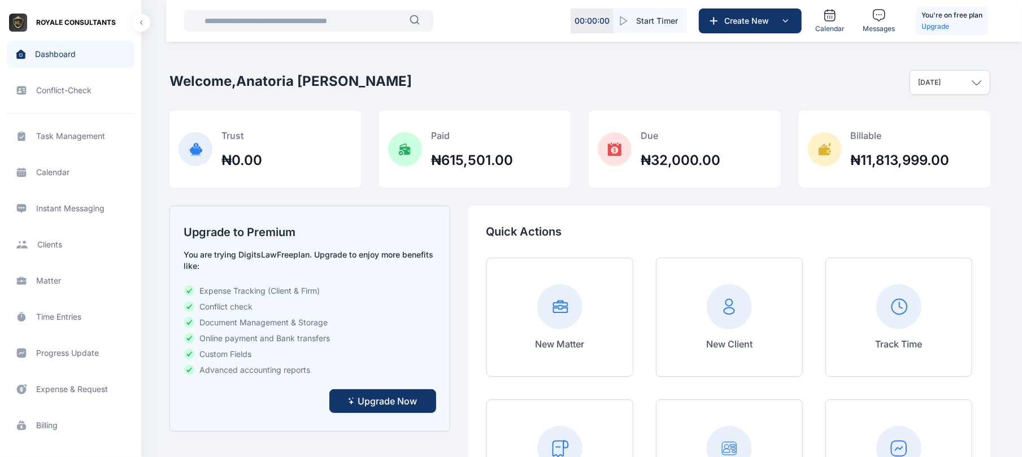
scroll to position [402, 0]
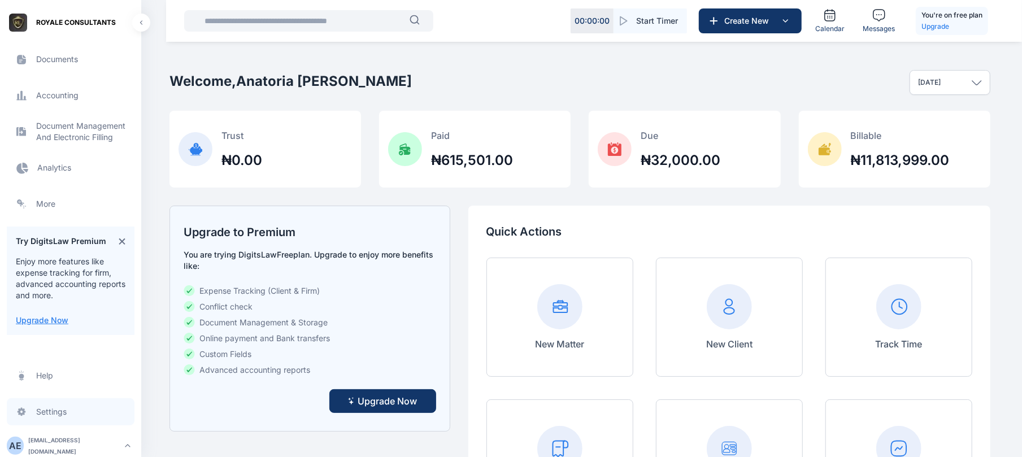
click at [58, 421] on span "Settings settings settings" at bounding box center [71, 411] width 128 height 27
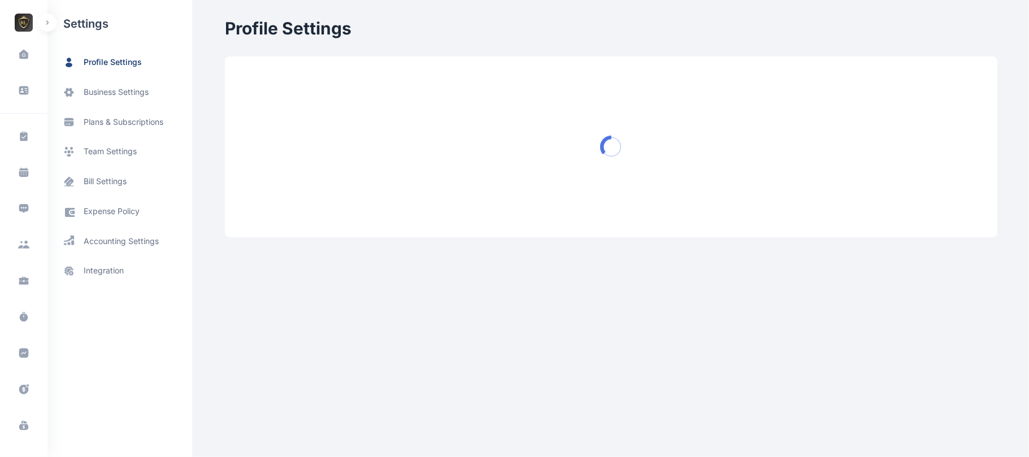
click at [128, 123] on span "plans & subscriptions" at bounding box center [124, 121] width 80 height 11
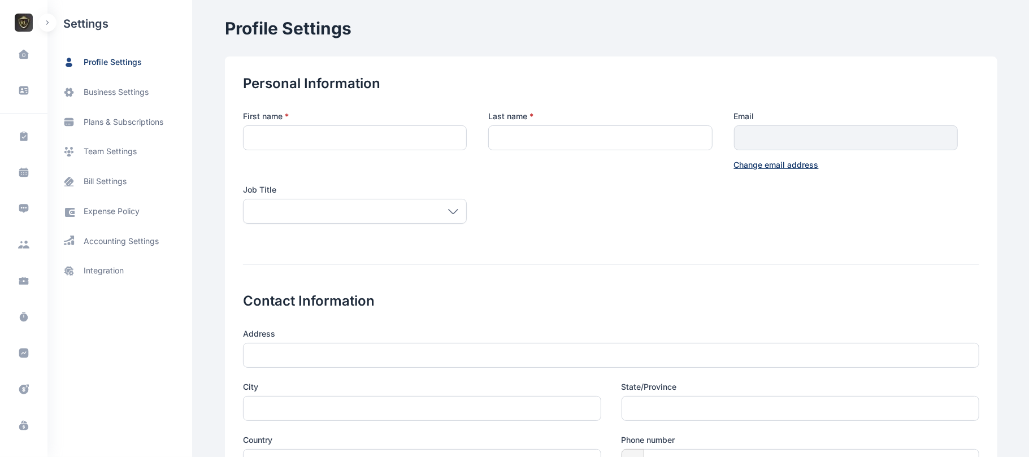
type input "********"
type input "*****"
type input "**********"
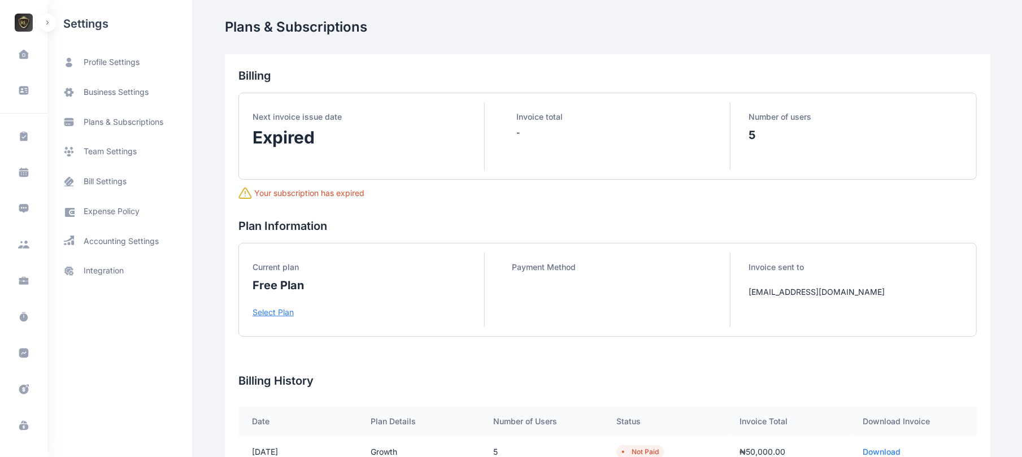
click at [267, 317] on p "Select Plan" at bounding box center [369, 312] width 232 height 11
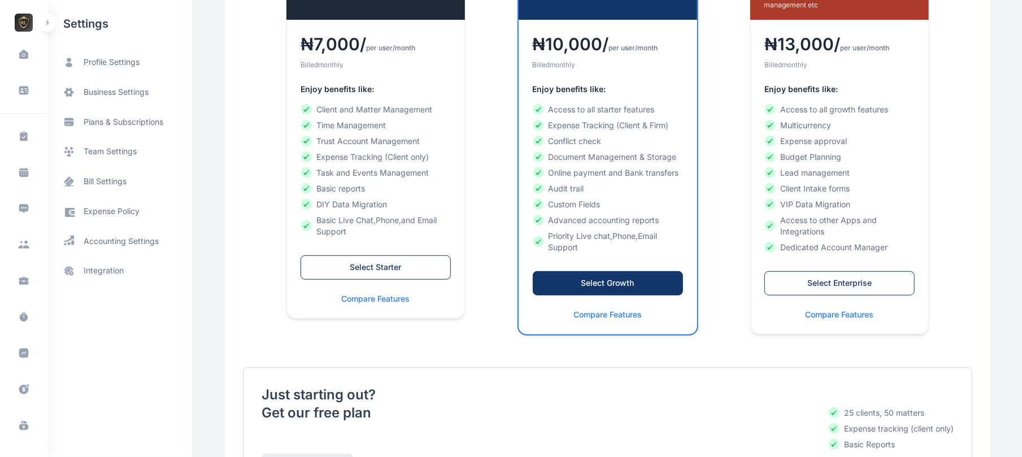
scroll to position [348, 0]
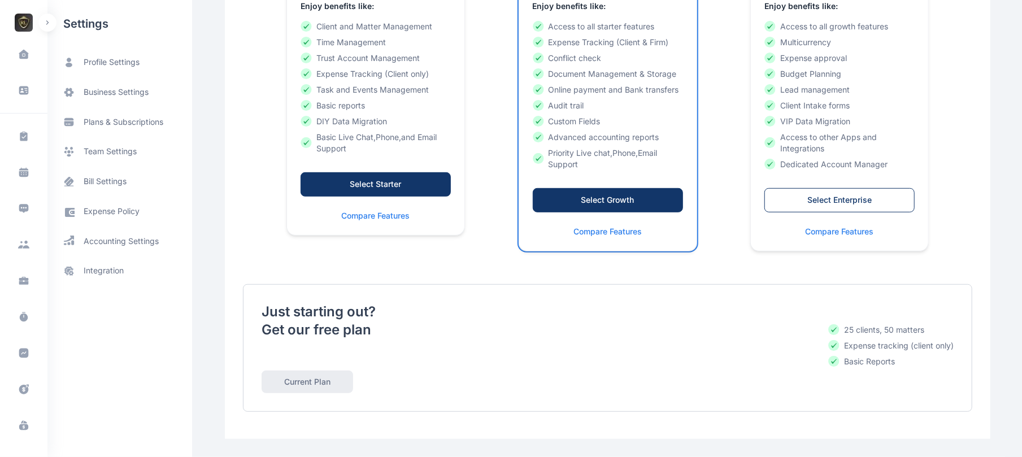
click at [400, 195] on button "Select Starter" at bounding box center [376, 184] width 150 height 24
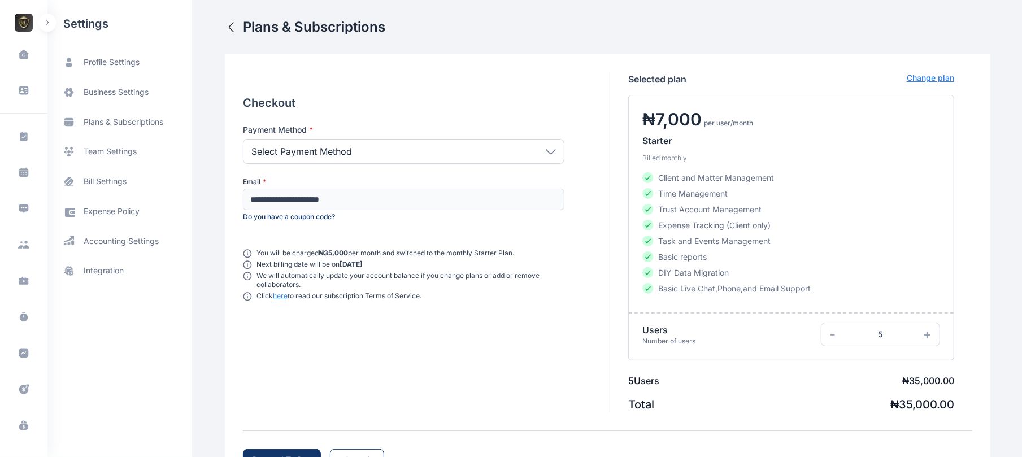
click at [475, 145] on div "Select Payment Method" at bounding box center [404, 151] width 322 height 25
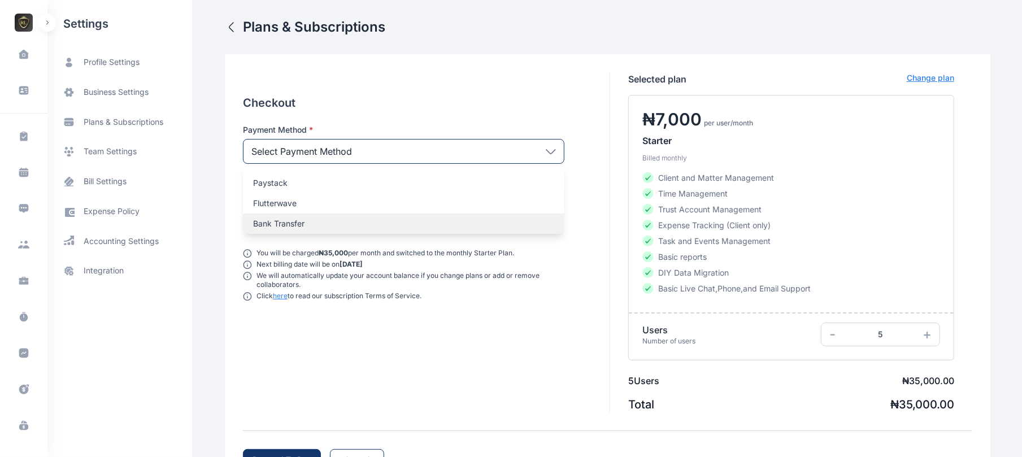
click at [434, 223] on p "Bank Transfer" at bounding box center [403, 223] width 301 height 11
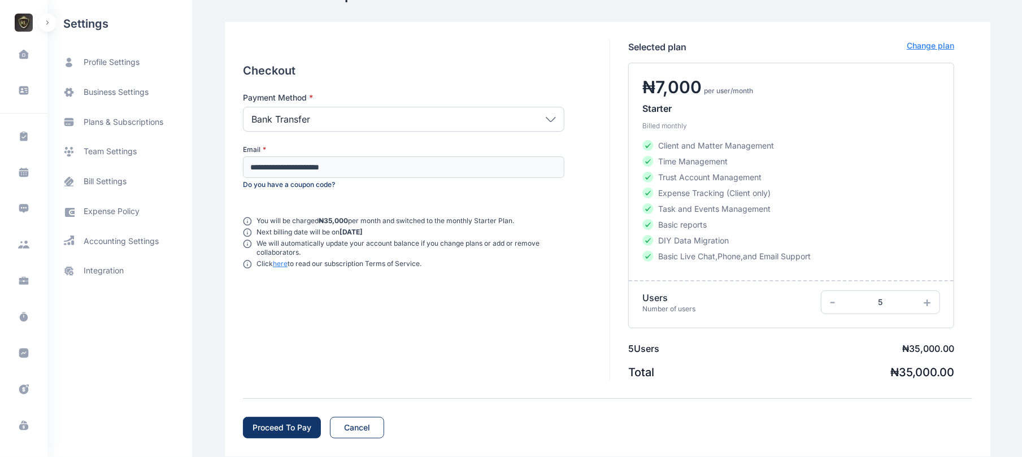
scroll to position [50, 0]
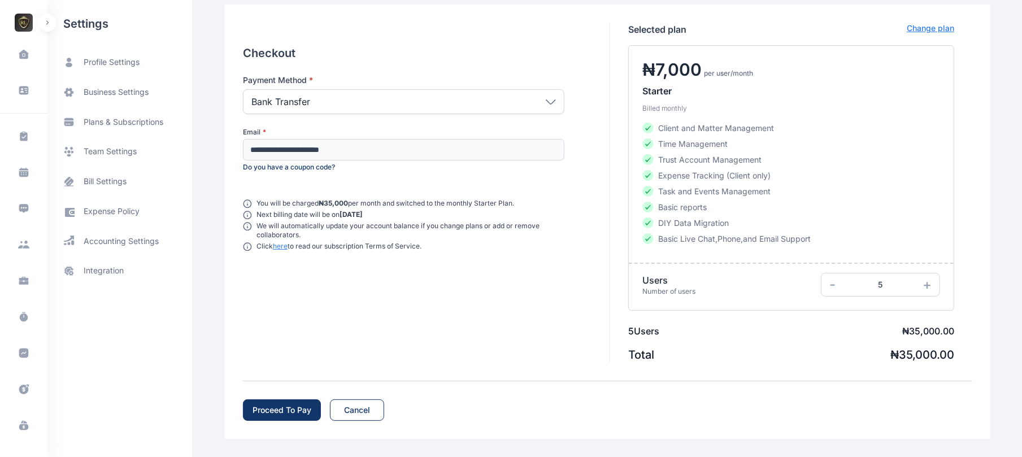
click at [289, 414] on div "Proceed To Pay" at bounding box center [282, 410] width 59 height 11
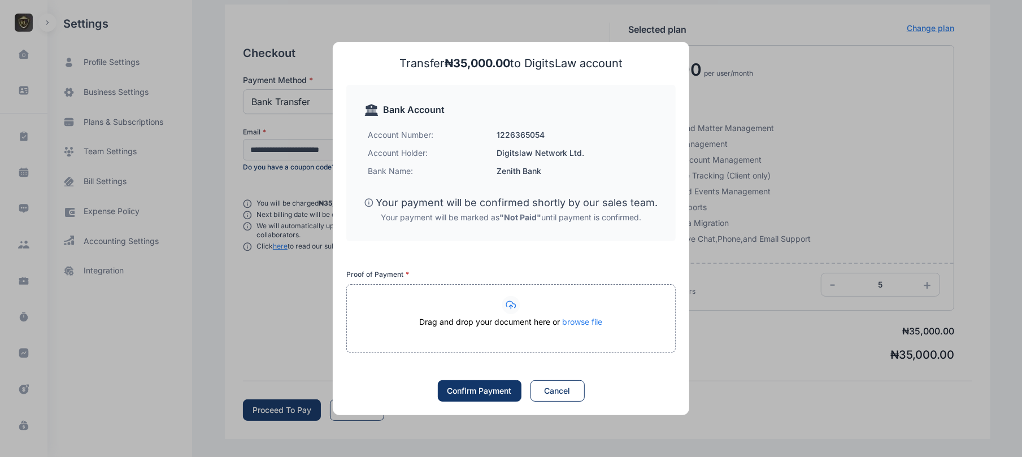
click at [515, 326] on div "Drag and drop your document here or browse file" at bounding box center [511, 328] width 328 height 23
click at [492, 394] on div "Confirm Payment" at bounding box center [480, 390] width 64 height 11
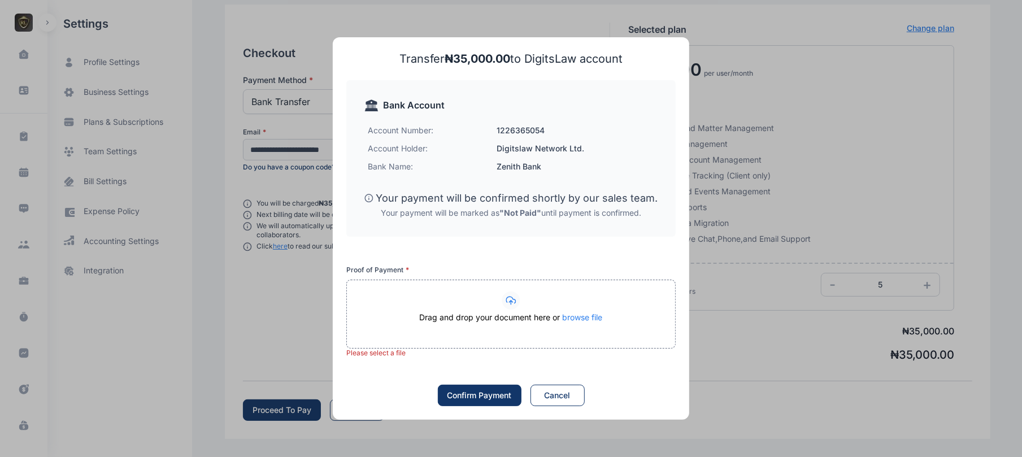
click at [532, 306] on div at bounding box center [511, 301] width 328 height 18
click at [564, 401] on div "Cancel" at bounding box center [558, 395] width 26 height 11
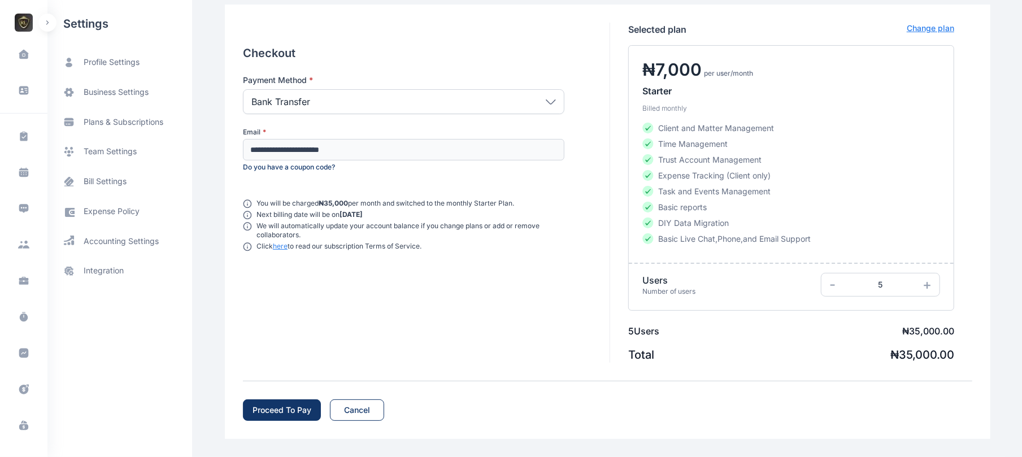
click at [549, 95] on div "Bank Transfer" at bounding box center [404, 101] width 322 height 25
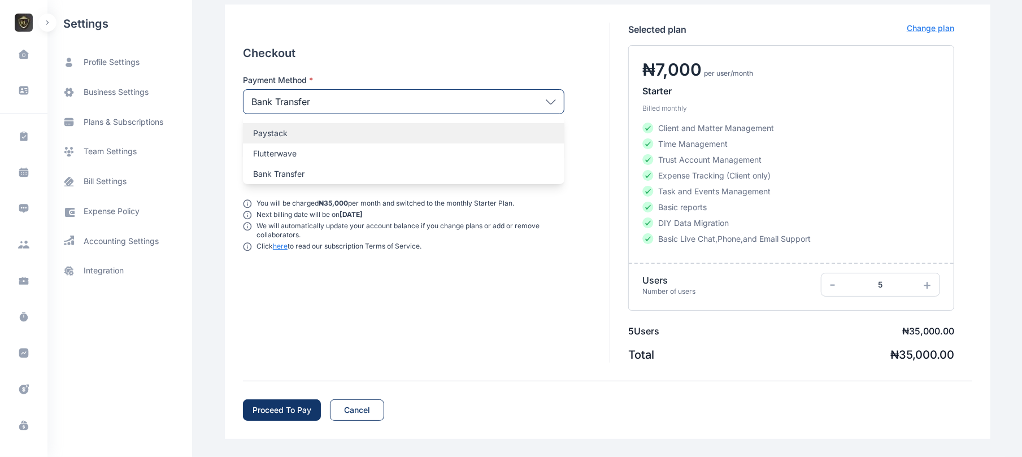
click at [421, 134] on p "Paystack" at bounding box center [403, 133] width 301 height 11
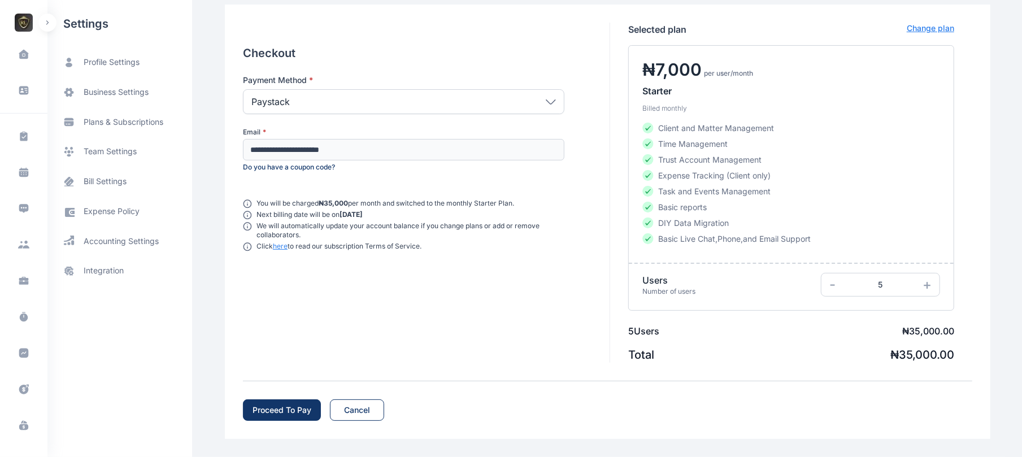
click at [287, 410] on div "Proceed To Pay" at bounding box center [282, 410] width 59 height 11
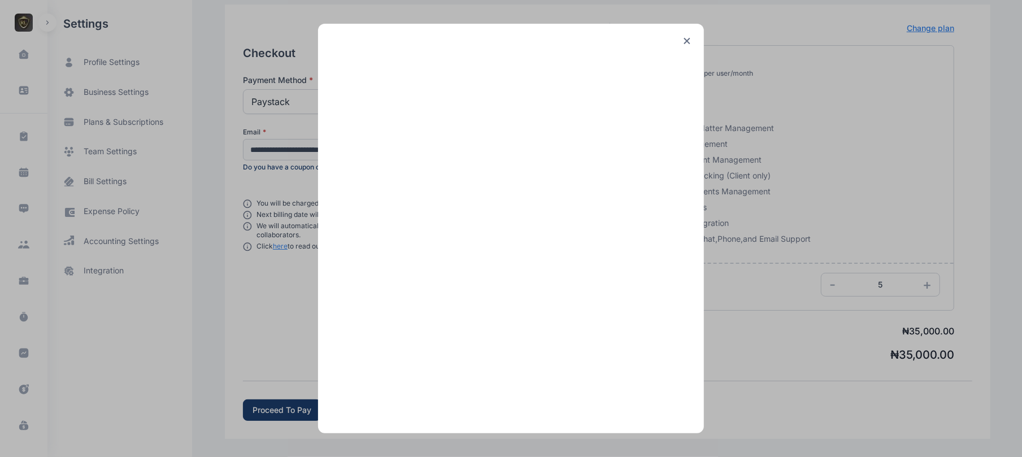
click at [686, 41] on div at bounding box center [511, 40] width 359 height 7
drag, startPoint x: 686, startPoint y: 41, endPoint x: 694, endPoint y: 46, distance: 9.7
click at [691, 46] on div at bounding box center [511, 226] width 359 height 378
click at [688, 33] on div at bounding box center [511, 228] width 386 height 409
